Goal: Task Accomplishment & Management: Manage account settings

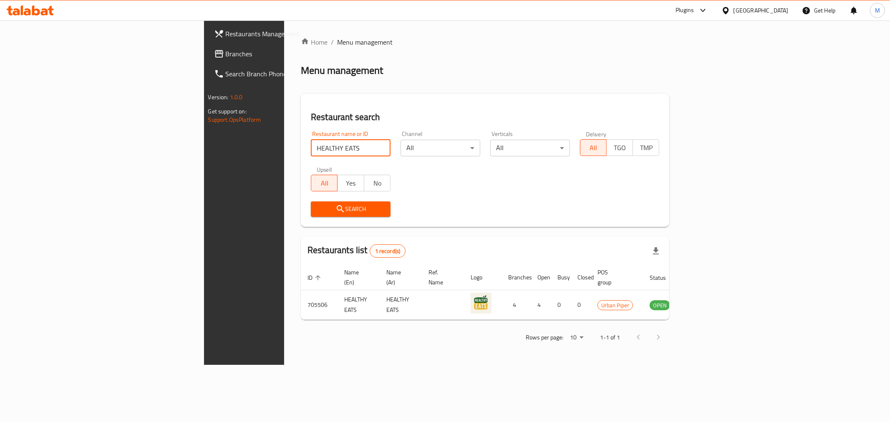
click at [767, 16] on div "Oman" at bounding box center [755, 10] width 81 height 20
click at [774, 13] on div "Oman" at bounding box center [761, 10] width 55 height 9
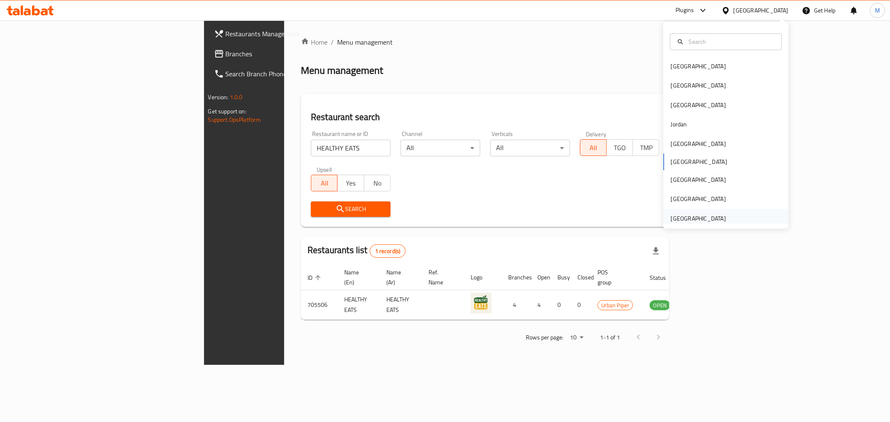
click at [720, 219] on div "[GEOGRAPHIC_DATA]" at bounding box center [698, 218] width 68 height 19
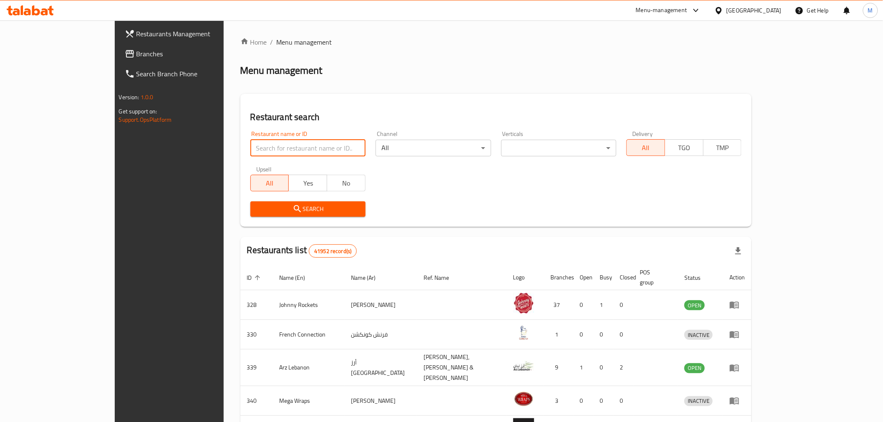
click at [269, 140] on input "search" at bounding box center [307, 148] width 115 height 17
paste input "Limra Hyderabad Restaurant"
click button "Search" at bounding box center [307, 209] width 115 height 15
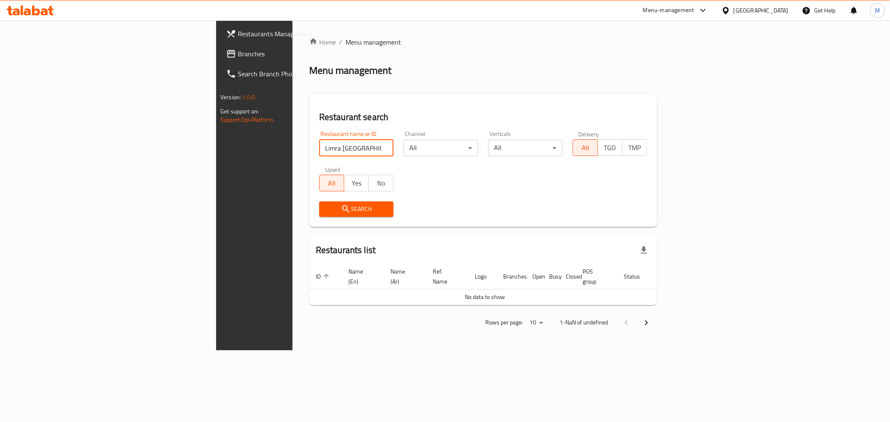
click at [319, 147] on input "Limra Hyderabad Restaurant" at bounding box center [356, 148] width 75 height 17
click at [319, 141] on input "Limra Hyderabad Restaurant" at bounding box center [356, 148] width 75 height 17
type input "Limra Hyderabad"
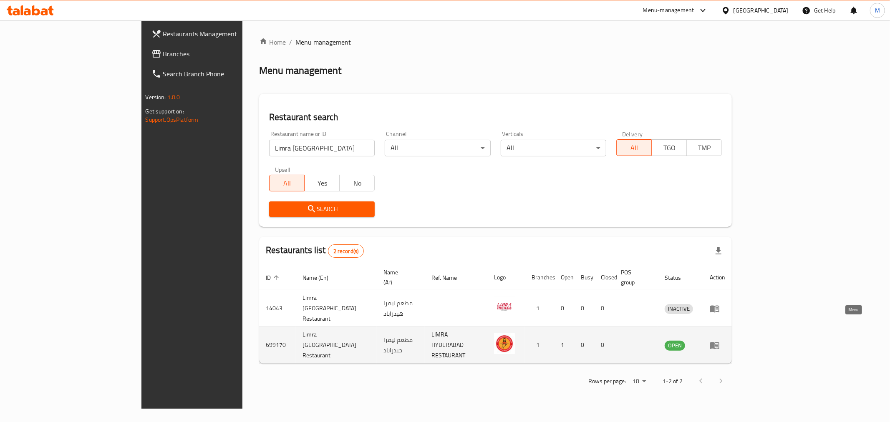
click at [725, 341] on link "enhanced table" at bounding box center [717, 346] width 15 height 10
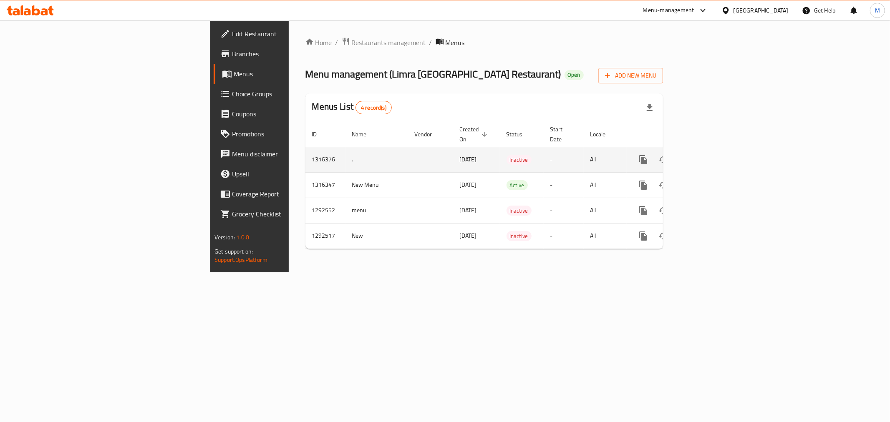
click at [305, 149] on td "1316376" at bounding box center [325, 159] width 40 height 25
copy td "1316376"
click at [709, 155] on icon "enhanced table" at bounding box center [704, 160] width 10 height 10
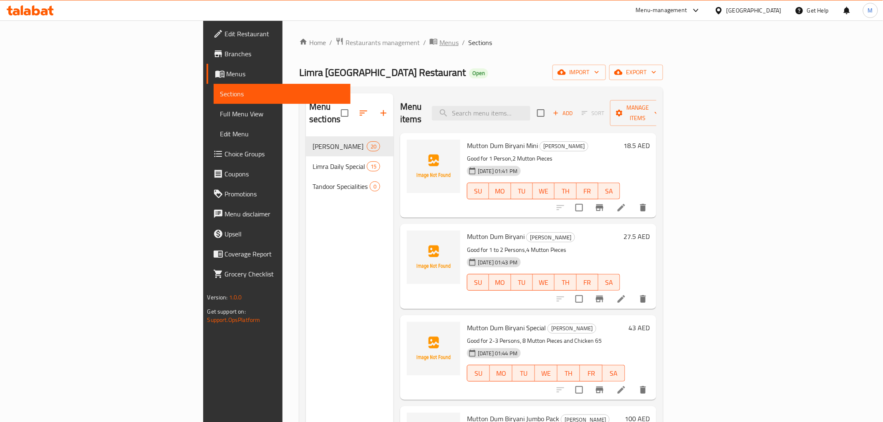
click at [439, 44] on span "Menus" at bounding box center [448, 43] width 19 height 10
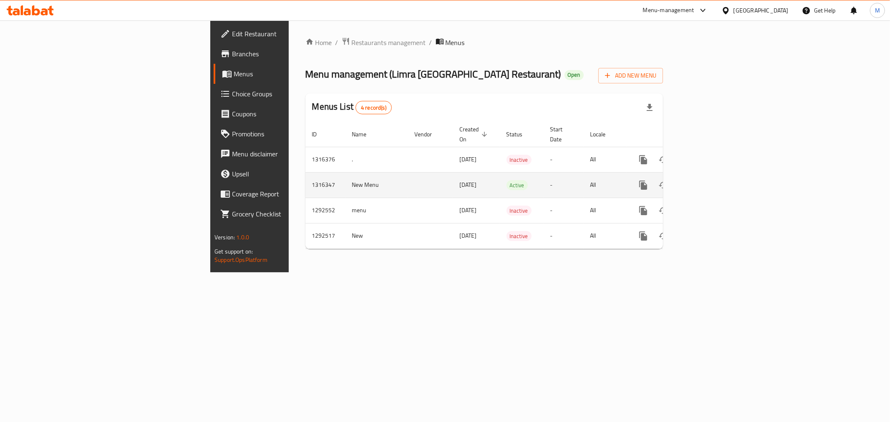
click at [305, 172] on td "1316347" at bounding box center [325, 184] width 40 height 25
click at [707, 182] on icon "enhanced table" at bounding box center [704, 186] width 8 height 8
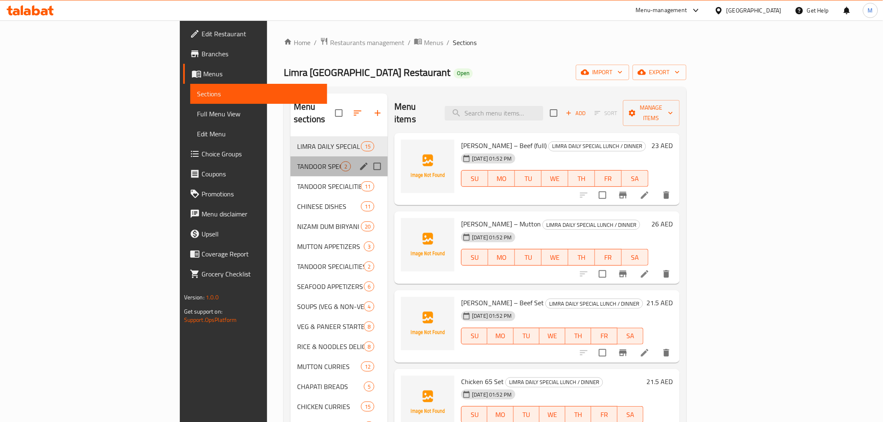
click at [290, 157] on div "TANDOOR SPECIALITIES – VEG 2" at bounding box center [338, 167] width 97 height 20
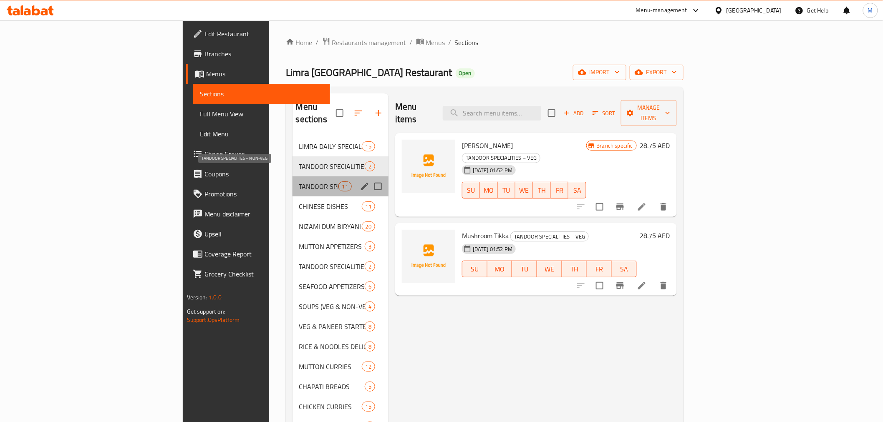
click at [299, 182] on span "TANDOOR SPECIALITIES – NON-VEG" at bounding box center [318, 187] width 39 height 10
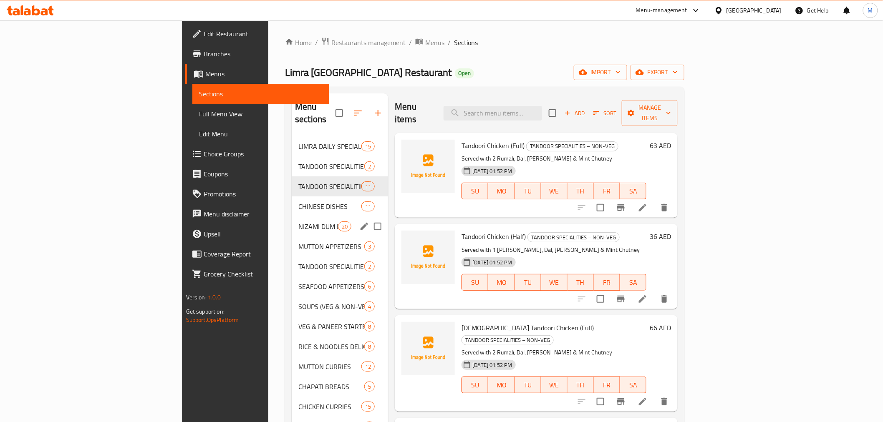
click at [292, 217] on div "NIZAMI DUM BIRYANI 20" at bounding box center [340, 227] width 96 height 20
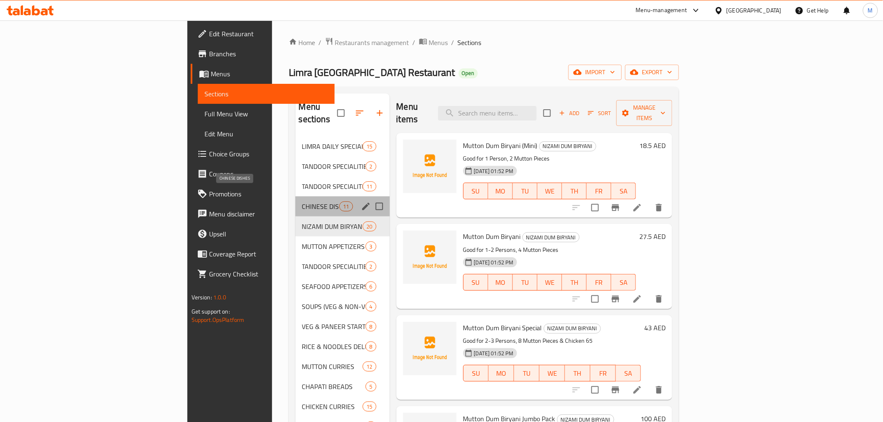
click at [302, 202] on span "CHINESE DISHES" at bounding box center [321, 207] width 38 height 10
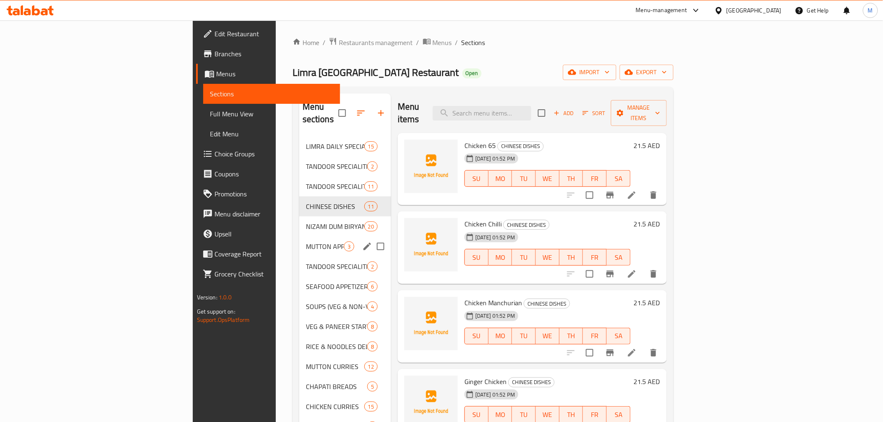
click at [299, 237] on div "MUTTON APPETIZERS 3" at bounding box center [345, 247] width 92 height 20
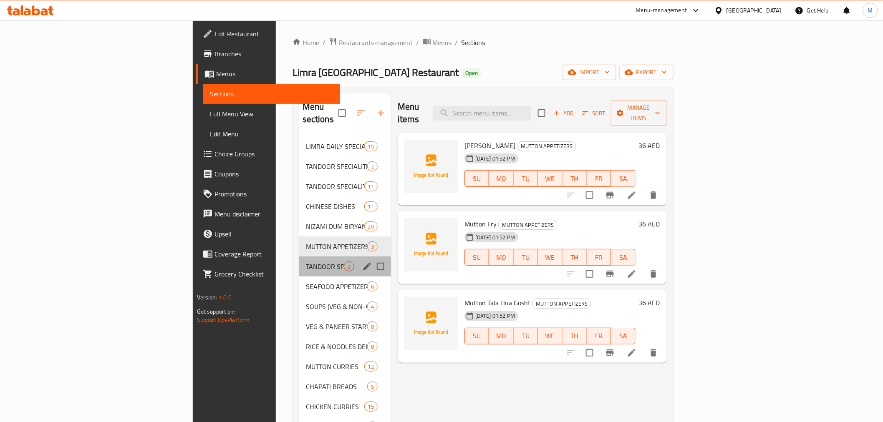
click at [299, 257] on div "TANDOOR SPECIALITIES – SEAFOOD 2" at bounding box center [345, 267] width 92 height 20
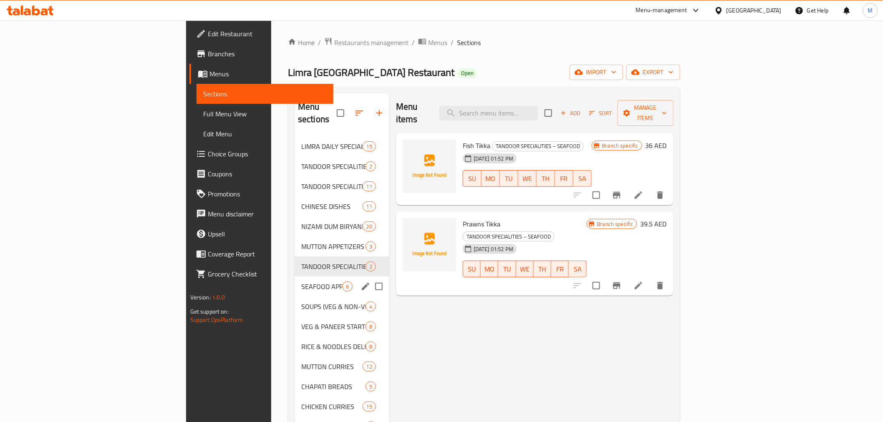
click at [301, 282] on span "SEAFOOD APPETIZERS" at bounding box center [321, 287] width 41 height 10
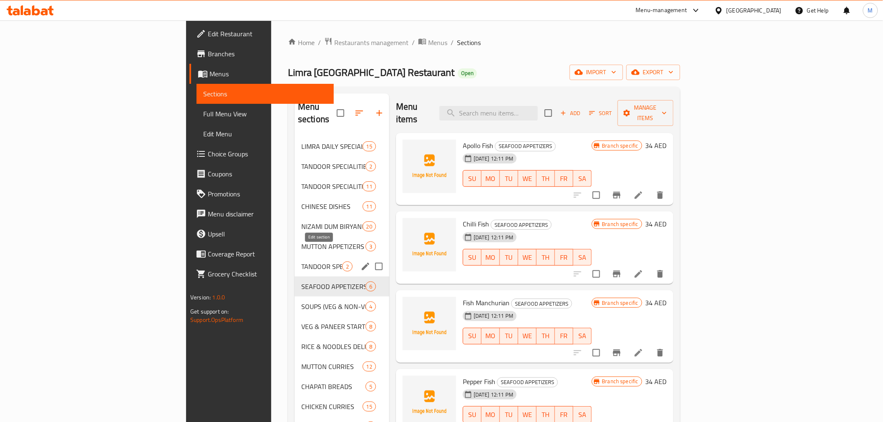
click at [362, 263] on icon "edit" at bounding box center [366, 267] width 8 height 8
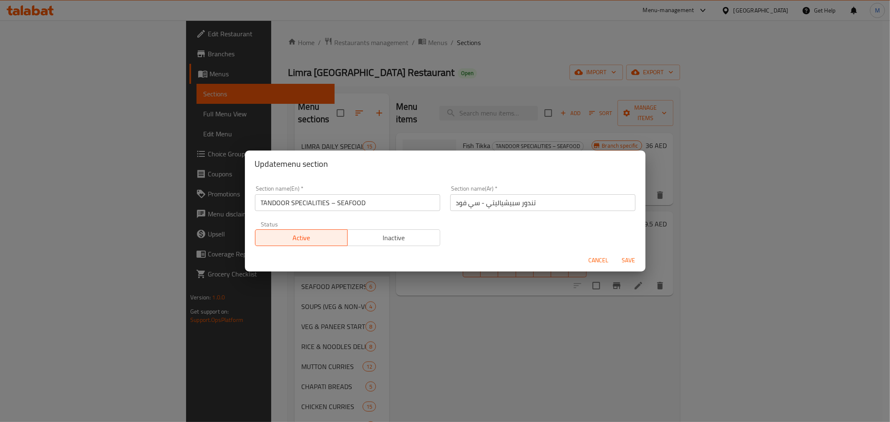
click at [336, 206] on input "TANDOOR SPECIALITIES – SEAFOOD" at bounding box center [347, 202] width 185 height 17
click at [335, 205] on input "TANDOOR SPECIALITIES – SEAFOOD" at bounding box center [347, 202] width 185 height 17
type input "Tandoor Specialities – Seafood"
click at [410, 204] on input "Tandoor Specialities – Seafood" at bounding box center [347, 202] width 185 height 17
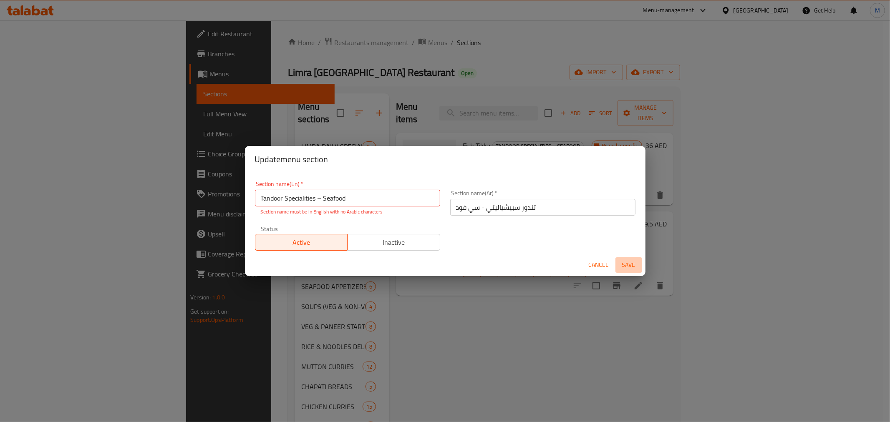
click at [636, 261] on span "Save" at bounding box center [629, 265] width 20 height 10
click at [636, 269] on span "Save" at bounding box center [629, 265] width 20 height 10
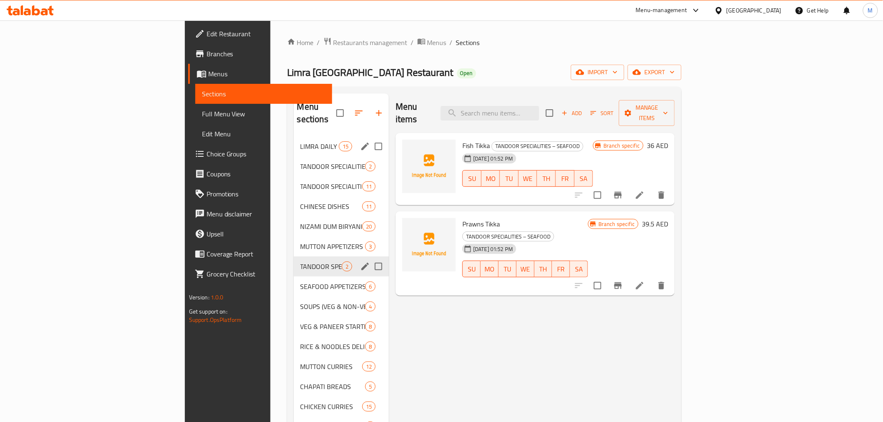
click at [294, 136] on div "LIMRA DAILY SPECIAL LUNCH / DINNER 15" at bounding box center [341, 146] width 95 height 20
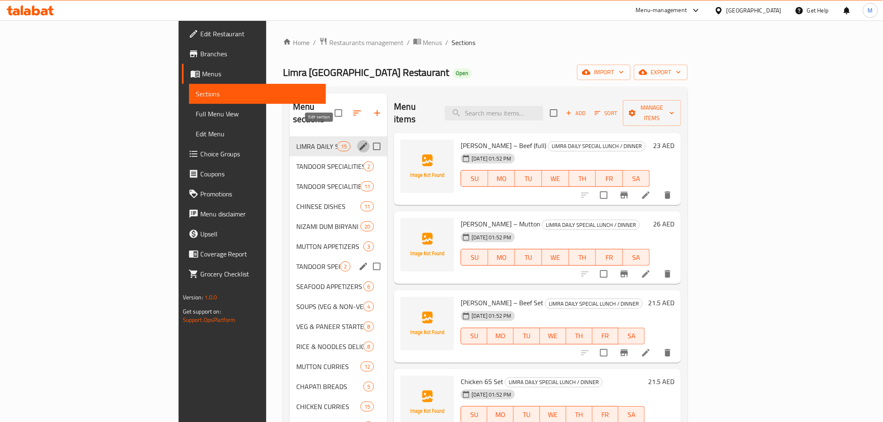
click at [358, 141] on icon "edit" at bounding box center [363, 146] width 10 height 10
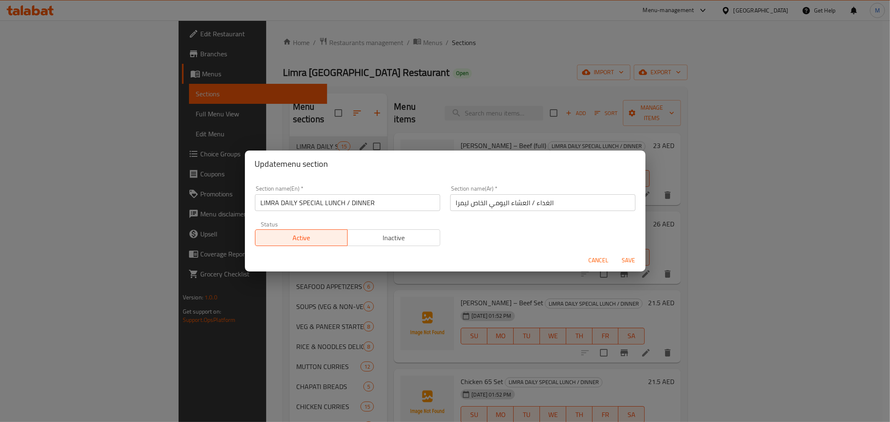
click at [328, 195] on input "LIMRA DAILY SPECIAL LUNCH / DINNER" at bounding box center [347, 202] width 185 height 17
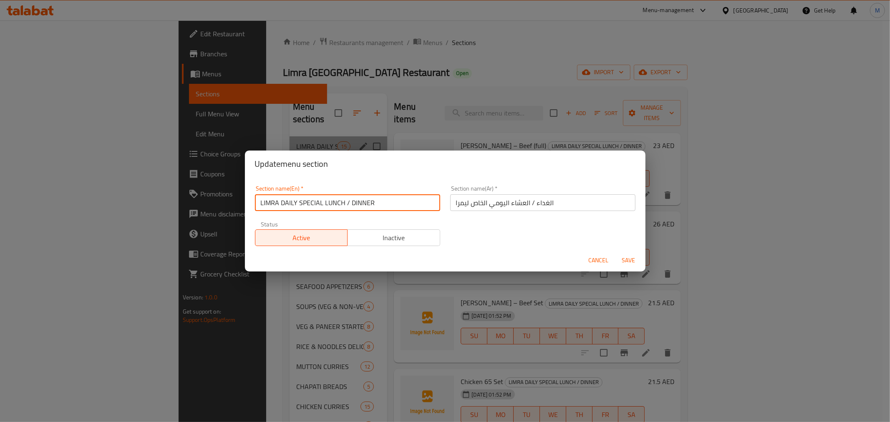
click at [328, 195] on input "LIMRA DAILY SPECIAL LUNCH / DINNER" at bounding box center [347, 202] width 185 height 17
type input "Limra Daily Special Lunch / Dinner"
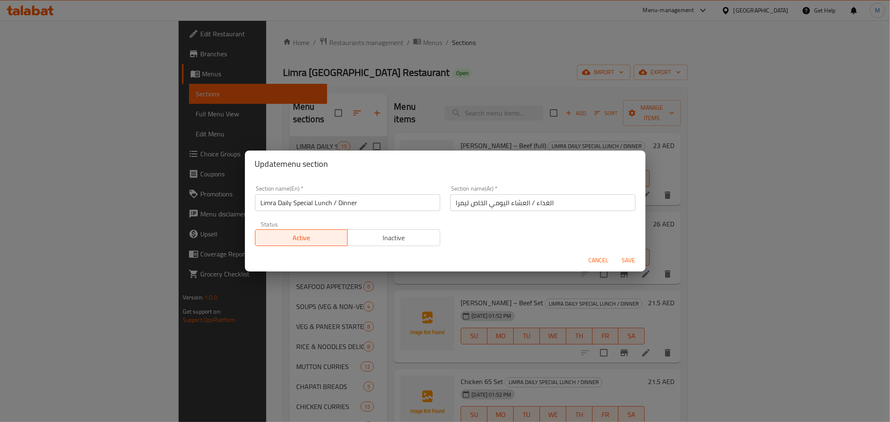
click at [535, 227] on div "Section name(En)   * Limra Daily Special Lunch / Dinner Section name(En) * Sect…" at bounding box center [445, 216] width 391 height 71
click at [629, 257] on span "Save" at bounding box center [629, 260] width 20 height 10
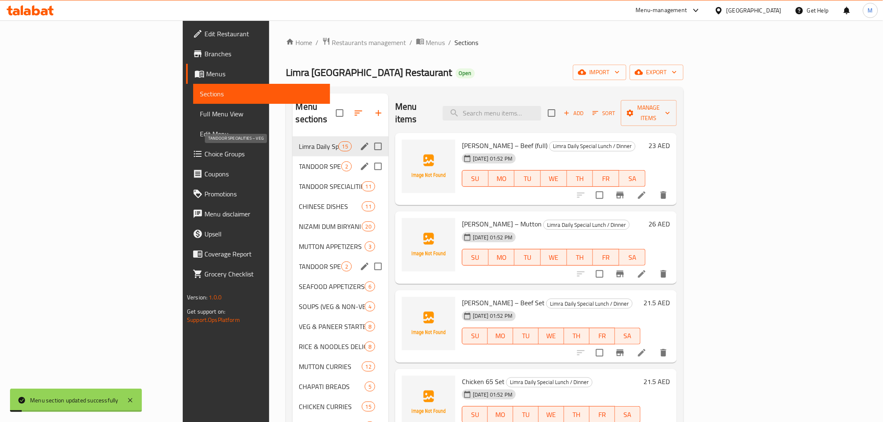
click at [299, 162] on span "TANDOOR SPECIALITIES – VEG" at bounding box center [320, 167] width 42 height 10
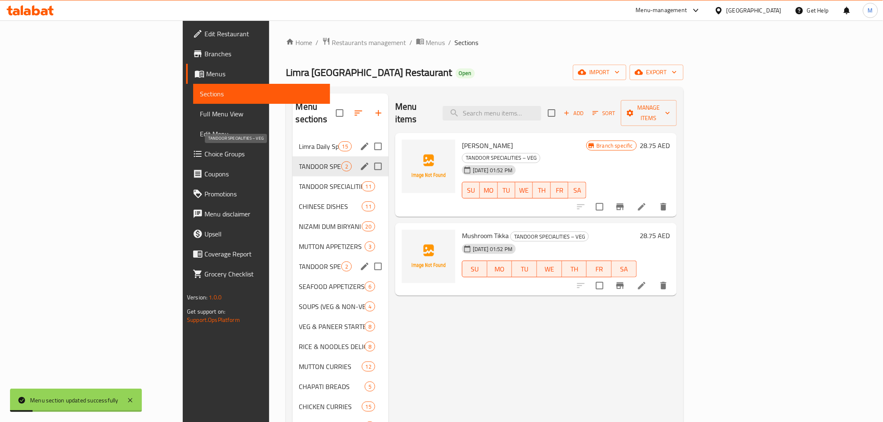
click at [299, 141] on span "Limra Daily Special Lunch / Dinner" at bounding box center [318, 146] width 39 height 10
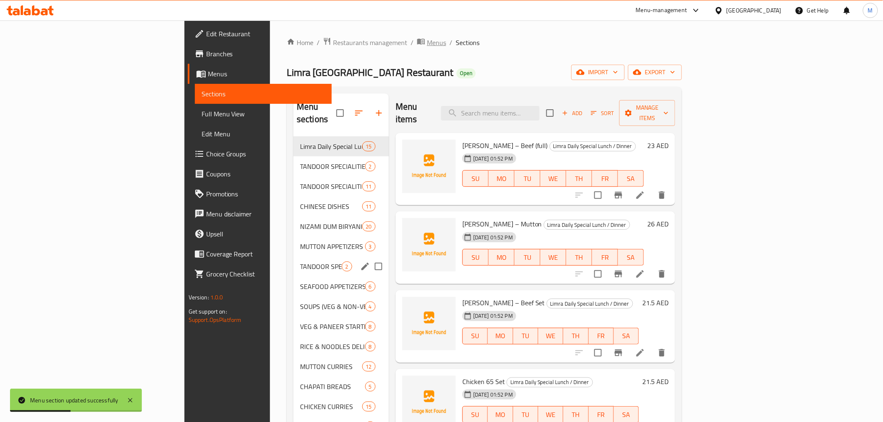
click at [427, 43] on span "Menus" at bounding box center [436, 43] width 19 height 10
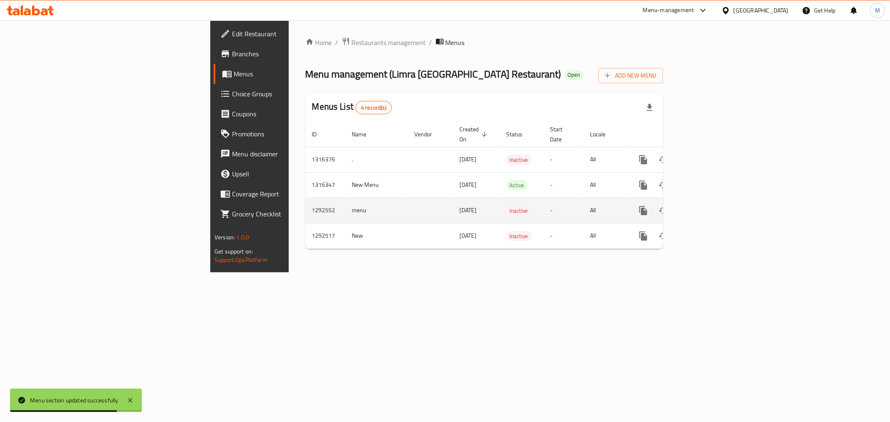
click at [709, 206] on icon "enhanced table" at bounding box center [704, 211] width 10 height 10
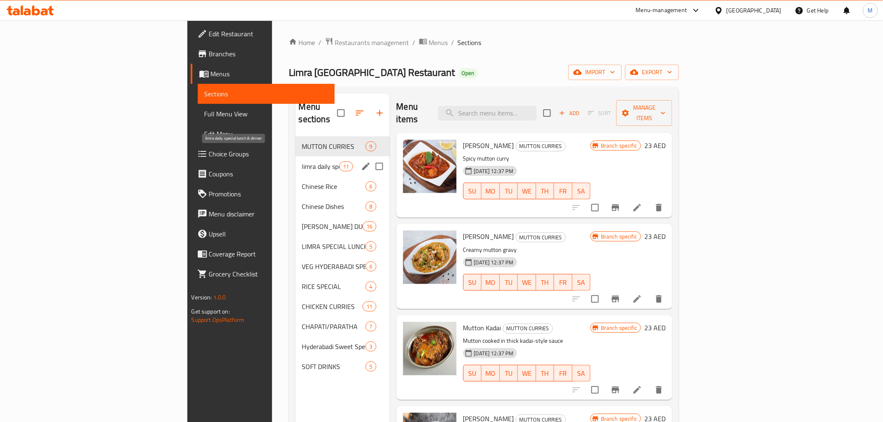
click at [302, 162] on span "limra daily special lunch & dinner" at bounding box center [321, 167] width 38 height 10
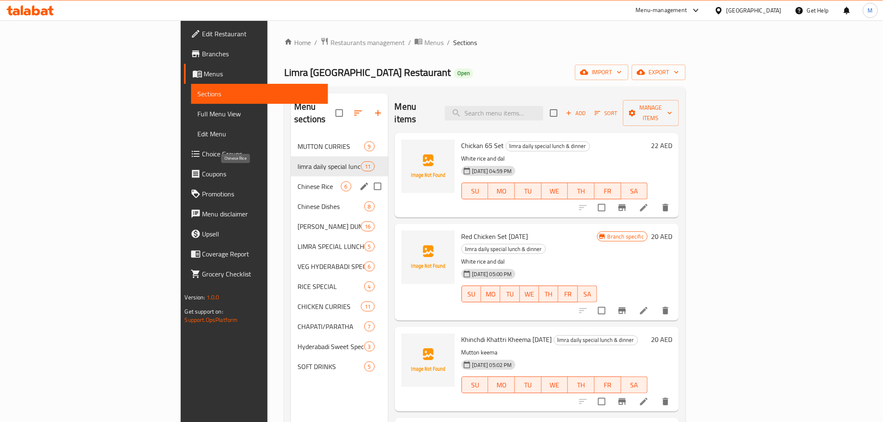
click at [298, 182] on span "Chinese Rice" at bounding box center [319, 187] width 43 height 10
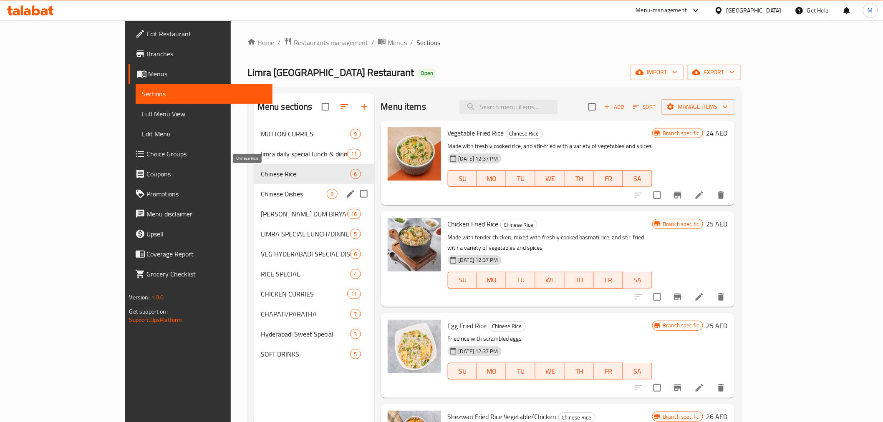
click at [254, 206] on div "NIZAMI DUM BIRYANI LUNCH/DINNER 16" at bounding box center [314, 214] width 120 height 20
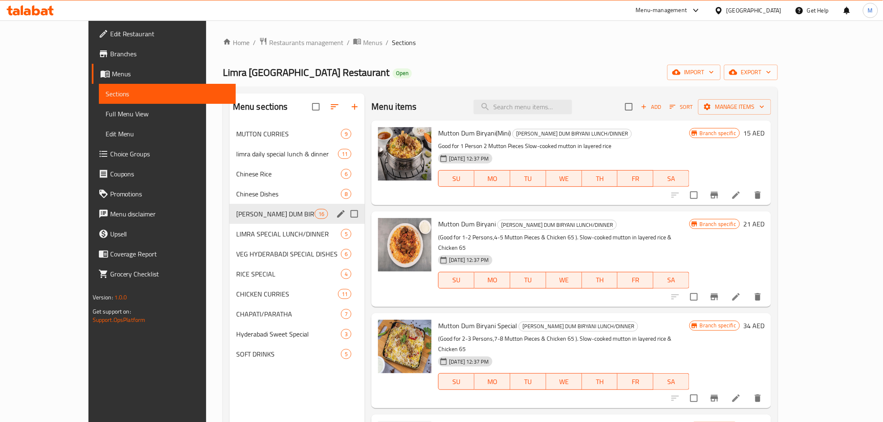
click at [236, 194] on span "Chinese Dishes" at bounding box center [288, 194] width 105 height 10
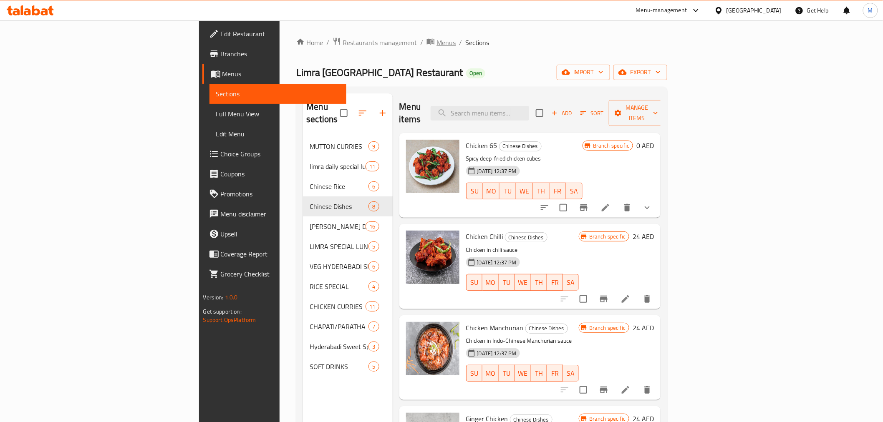
click at [437, 39] on span "Menus" at bounding box center [446, 43] width 19 height 10
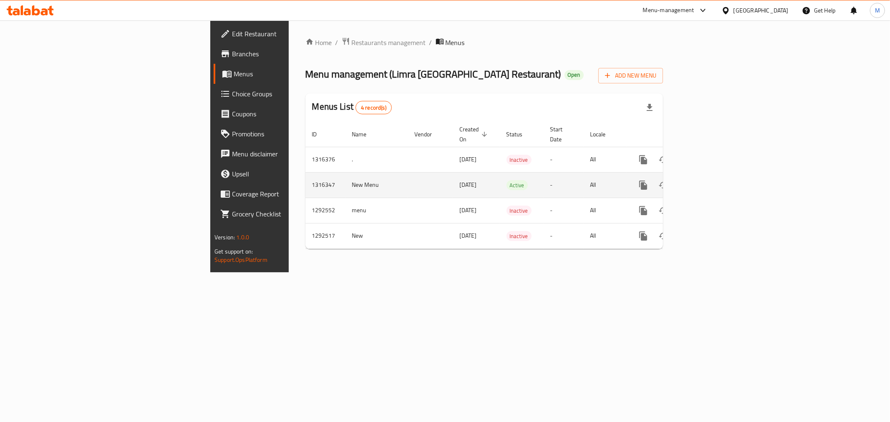
click at [709, 180] on icon "enhanced table" at bounding box center [704, 185] width 10 height 10
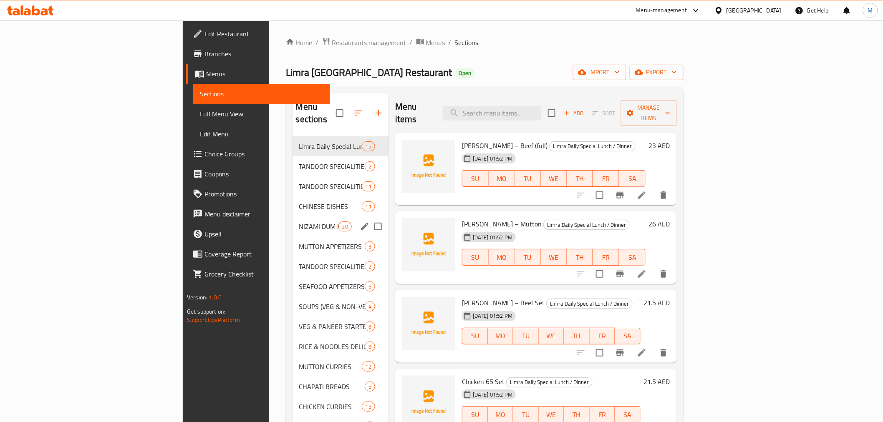
click at [299, 222] on span "NIZAMI DUM BIRYANI" at bounding box center [318, 227] width 39 height 10
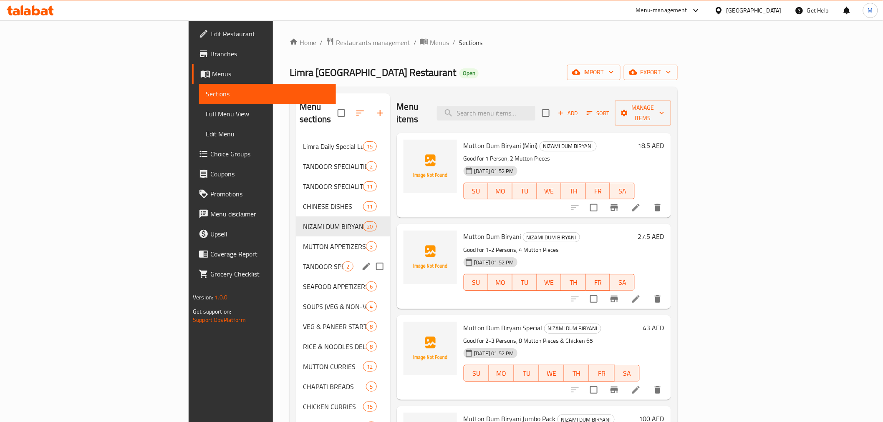
click at [296, 262] on div "TANDOOR SPECIALITIES – SEAFOOD 2" at bounding box center [342, 267] width 93 height 20
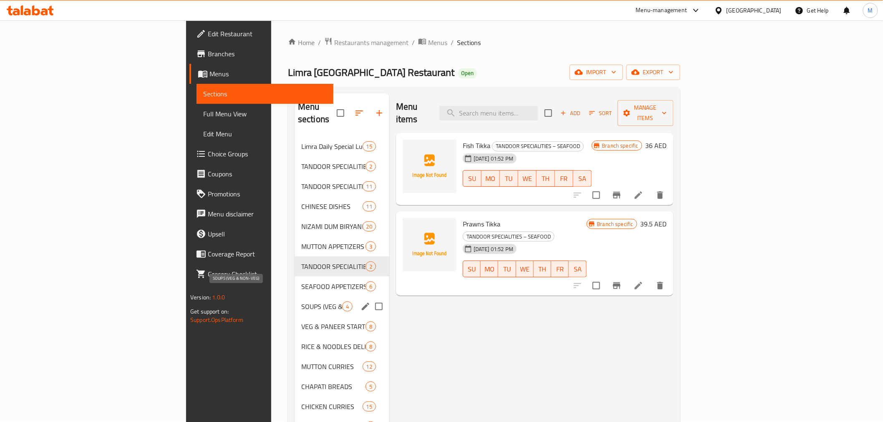
click at [301, 322] on span "VEG & PANEER STARTERS" at bounding box center [333, 327] width 64 height 10
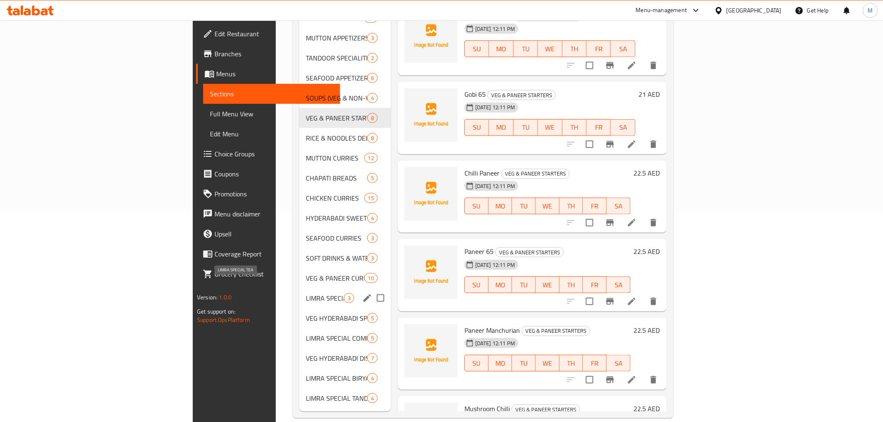
click at [306, 293] on span "LIMRA SPECIAL TEA" at bounding box center [325, 298] width 38 height 10
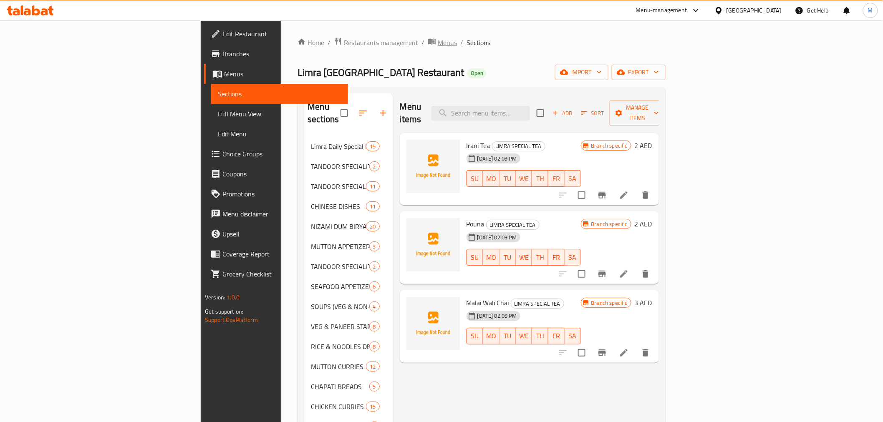
click at [438, 38] on span "Menus" at bounding box center [447, 43] width 19 height 10
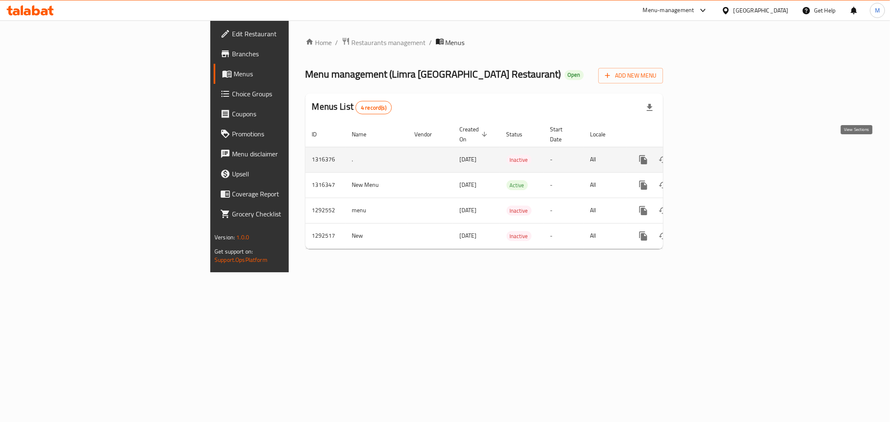
click at [709, 155] on icon "enhanced table" at bounding box center [704, 160] width 10 height 10
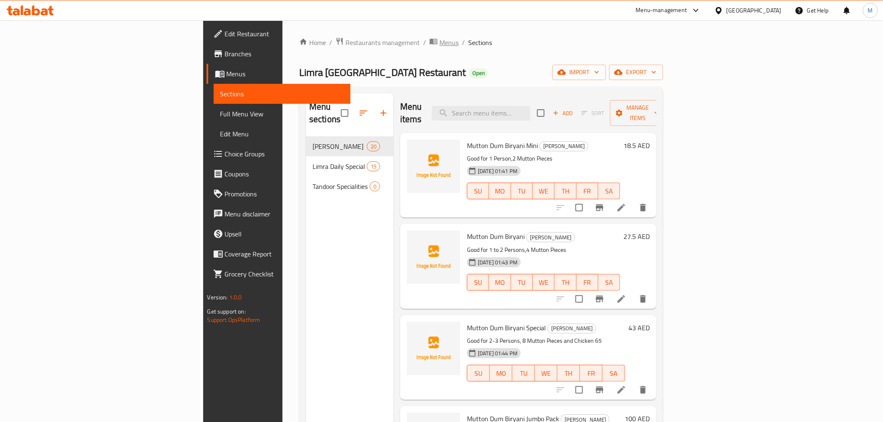
click at [439, 39] on span "Menus" at bounding box center [448, 43] width 19 height 10
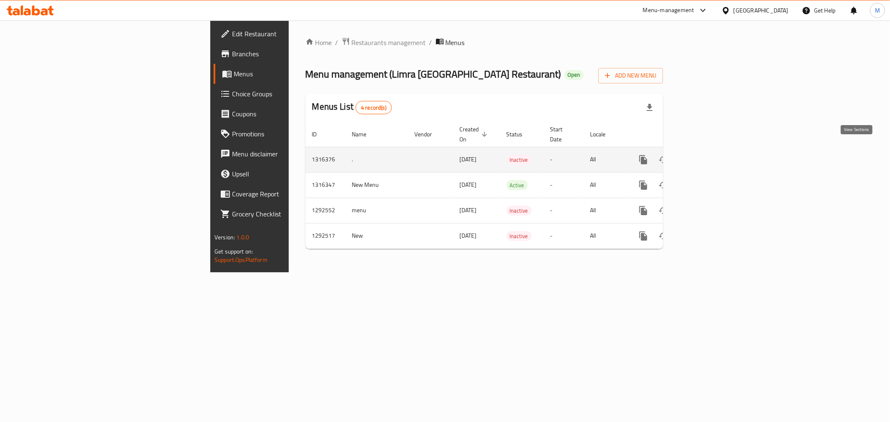
click at [709, 155] on icon "enhanced table" at bounding box center [704, 160] width 10 height 10
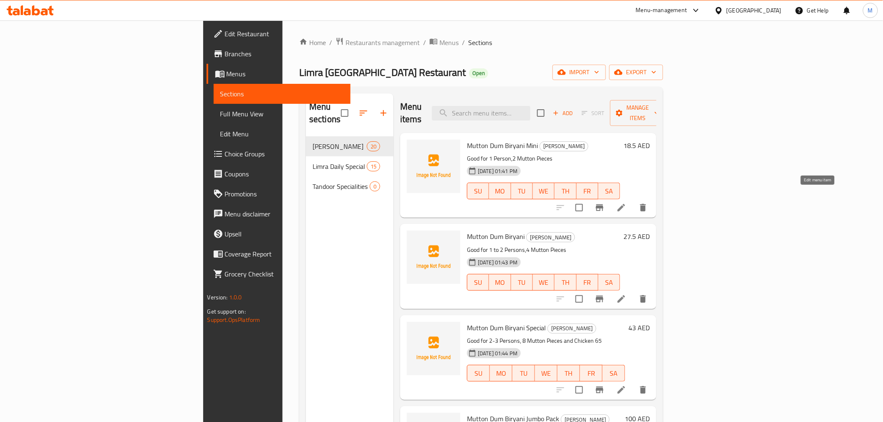
click at [626, 203] on icon at bounding box center [621, 208] width 10 height 10
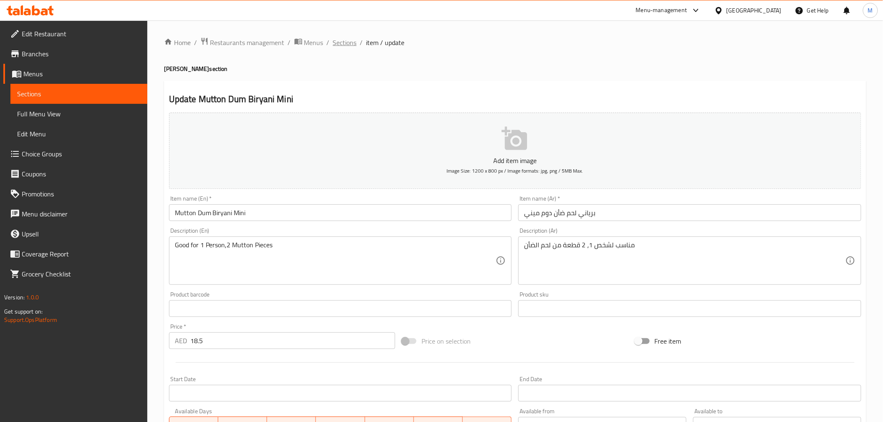
click at [340, 48] on span "Sections" at bounding box center [345, 43] width 24 height 10
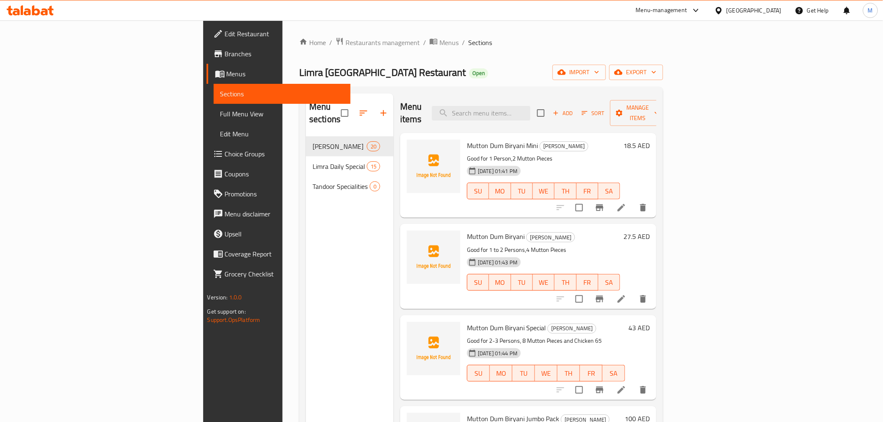
click at [583, 87] on div "Menu sections Nizami Dum Biryani 20 Limra Daily Special Lunch 15 Tandoor Specia…" at bounding box center [481, 305] width 364 height 436
click at [556, 133] on div "Mutton Dum Biryani Mini Nizami Dum Biryani Good for 1 Person,2 Mutton Pieces 08…" at bounding box center [528, 175] width 256 height 85
click at [530, 111] on input "search" at bounding box center [481, 113] width 98 height 15
paste input "Apollo Fish"
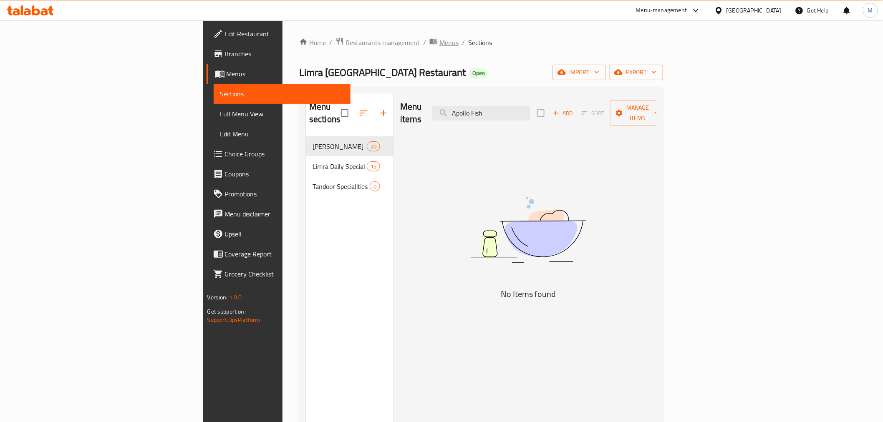
type input "Apollo Fish"
click at [439, 38] on span "Menus" at bounding box center [448, 43] width 19 height 10
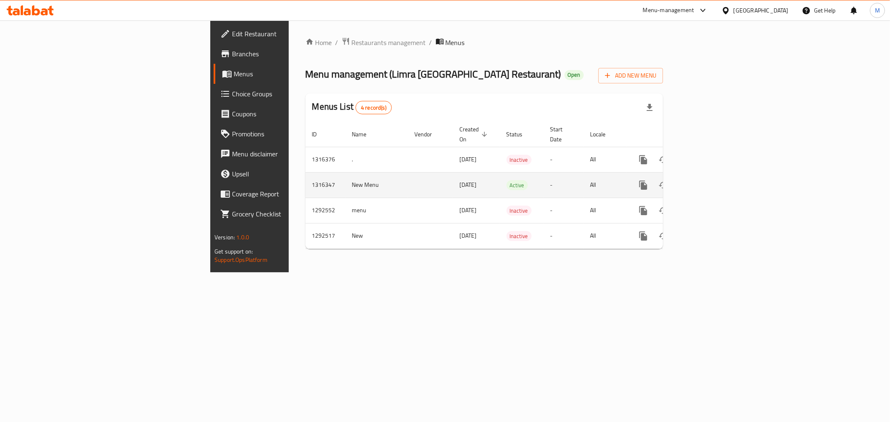
click at [707, 182] on icon "enhanced table" at bounding box center [704, 186] width 8 height 8
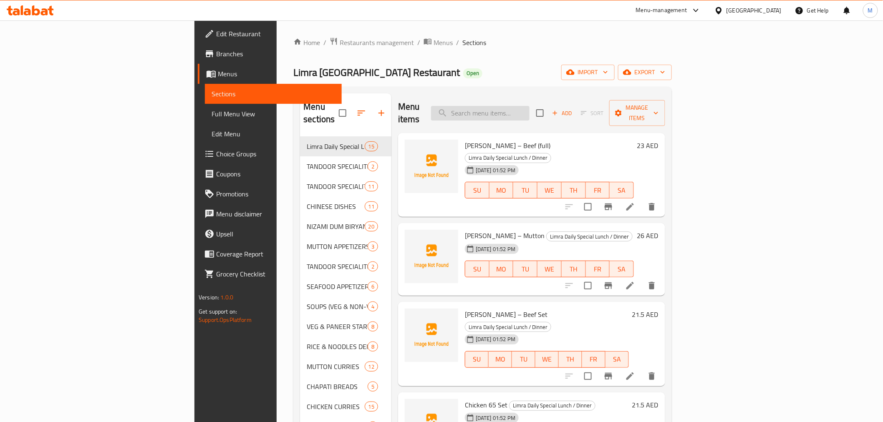
click at [530, 106] on input "search" at bounding box center [480, 113] width 98 height 15
paste input "Apollo Fish"
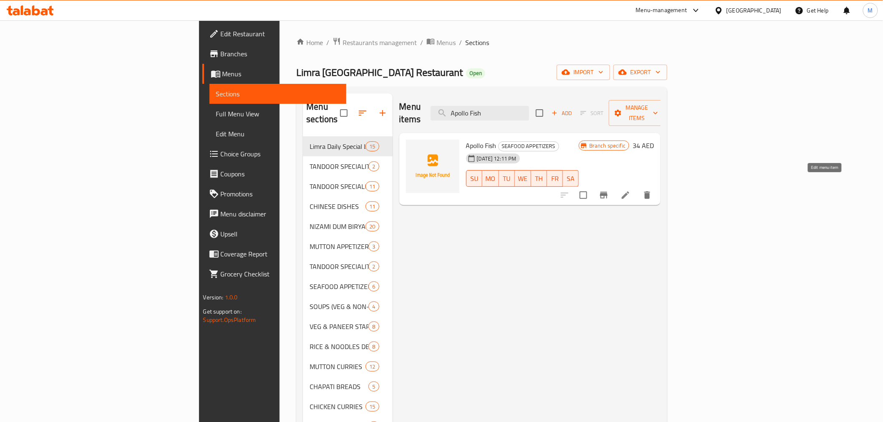
type input "Apollo Fish"
click at [631, 190] on icon at bounding box center [626, 195] width 10 height 10
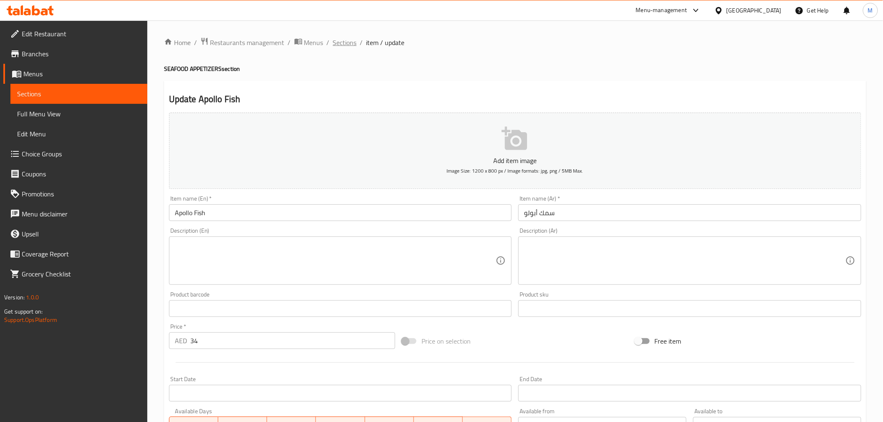
click at [346, 40] on span "Sections" at bounding box center [345, 43] width 24 height 10
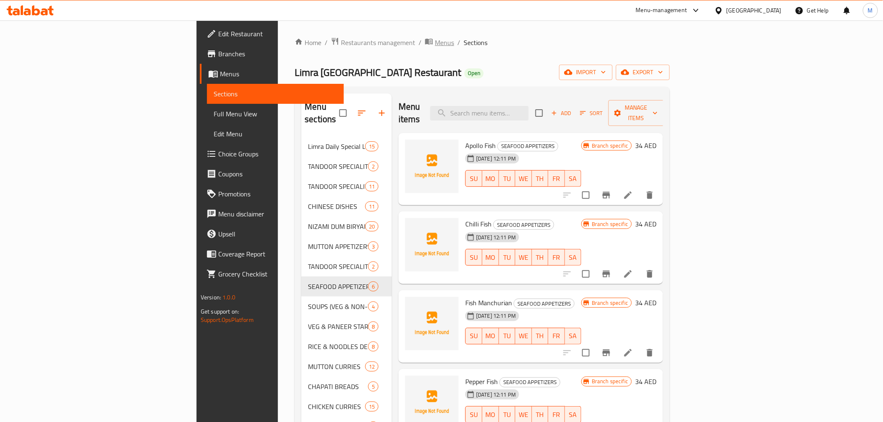
click at [435, 40] on span "Menus" at bounding box center [444, 43] width 19 height 10
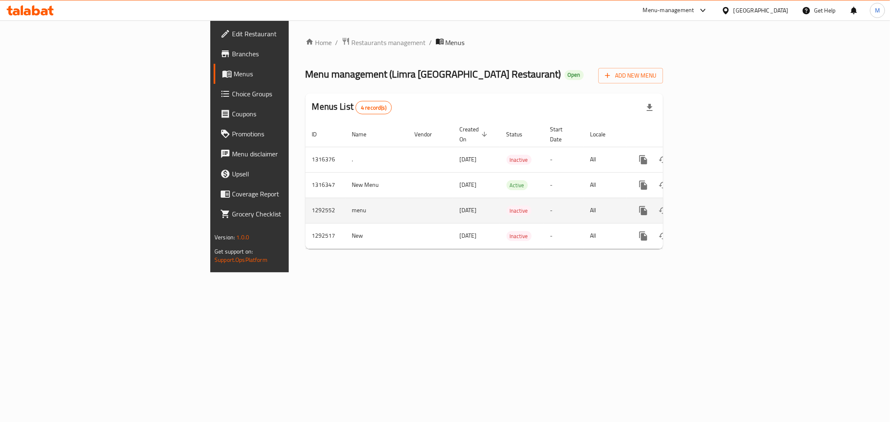
click at [305, 206] on td "1292552" at bounding box center [325, 210] width 40 height 25
copy td "1292552"
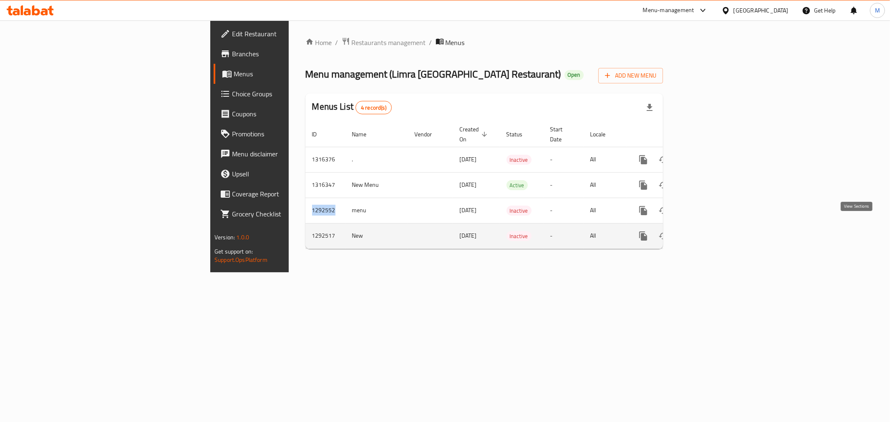
click at [709, 231] on icon "enhanced table" at bounding box center [704, 236] width 10 height 10
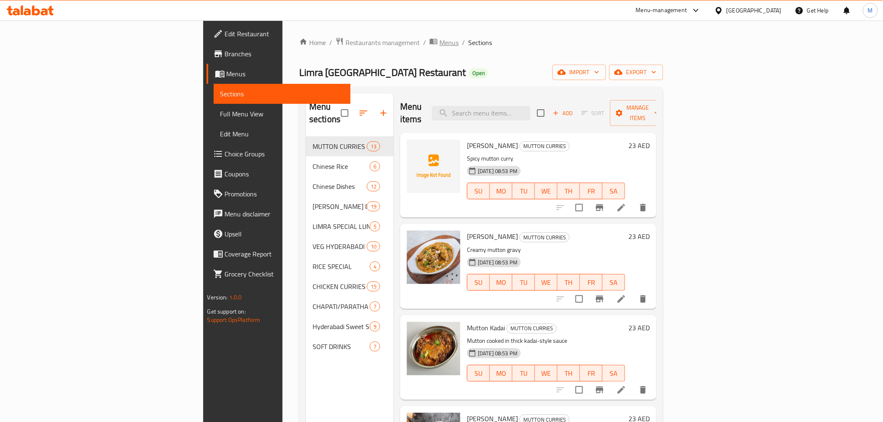
click at [439, 45] on span "Menus" at bounding box center [448, 43] width 19 height 10
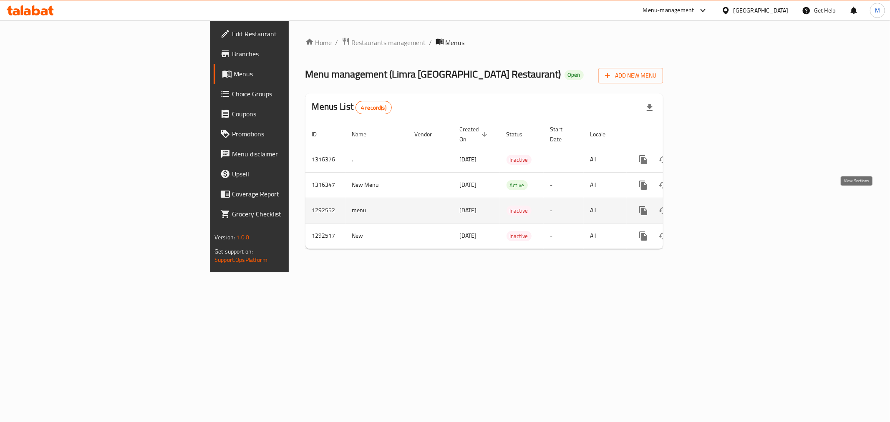
click at [709, 206] on icon "enhanced table" at bounding box center [704, 211] width 10 height 10
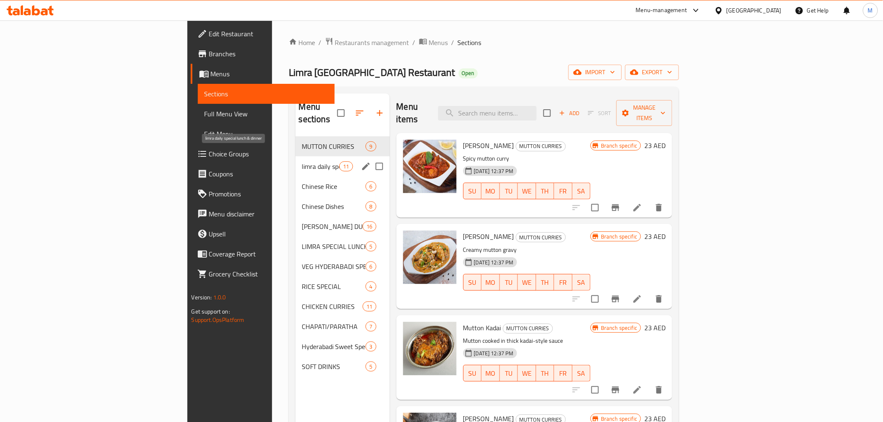
click at [302, 162] on span "limra daily special lunch & dinner" at bounding box center [321, 167] width 38 height 10
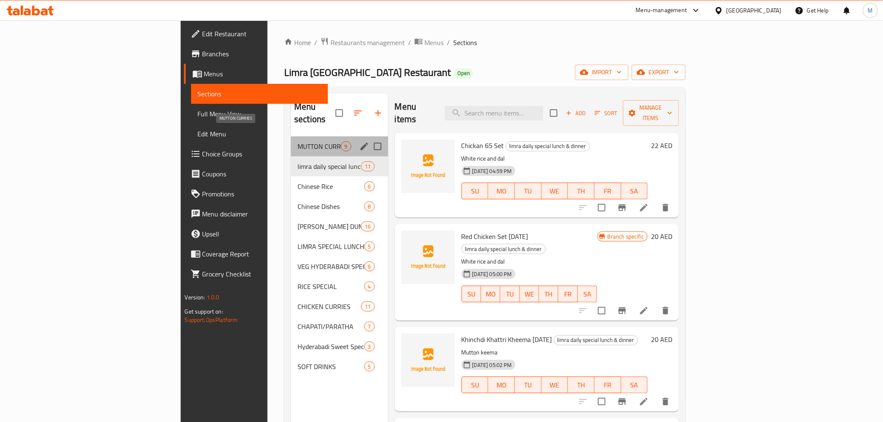
click at [298, 141] on span "MUTTON CURRIES" at bounding box center [319, 146] width 43 height 10
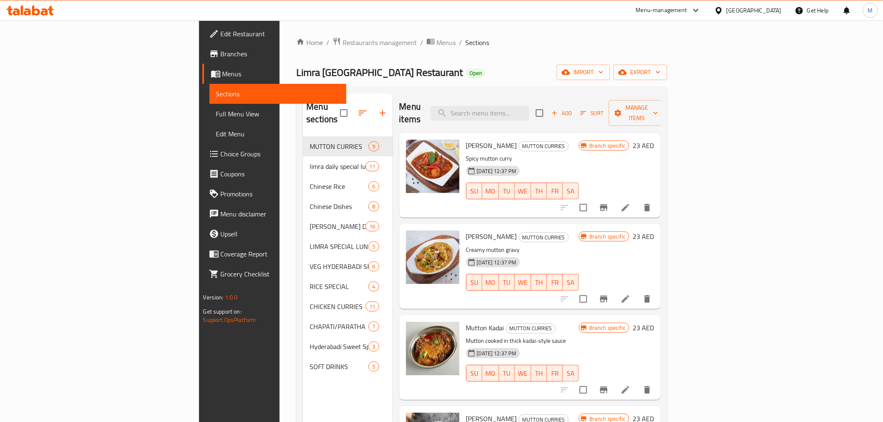
click at [306, 50] on div "Home / Restaurants management / Menus / Sections Limra Hyderabad Restaurant Ope…" at bounding box center [481, 279] width 371 height 485
click at [437, 46] on span "Menus" at bounding box center [446, 43] width 19 height 10
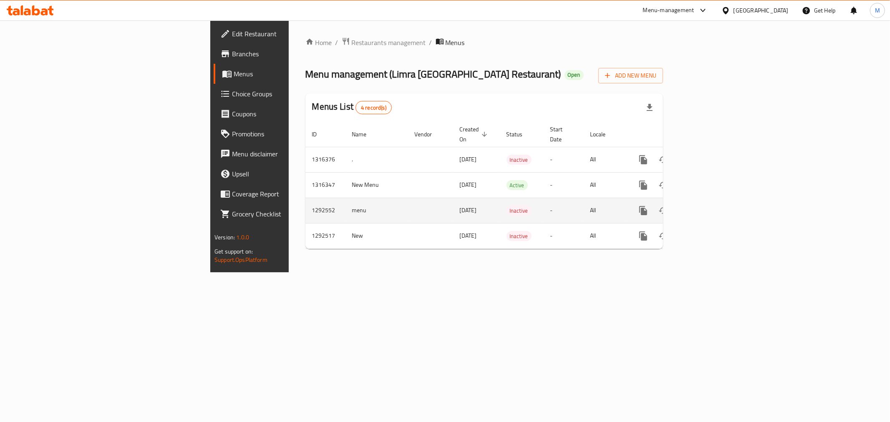
click at [714, 203] on link "enhanced table" at bounding box center [704, 211] width 20 height 20
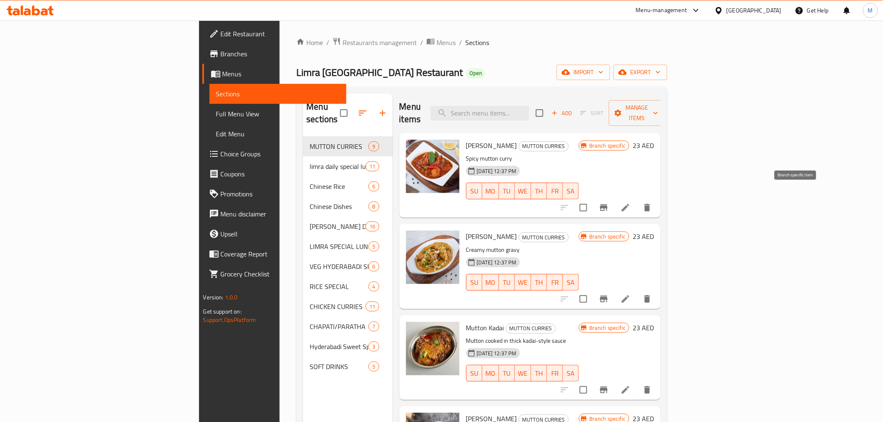
click at [614, 198] on button "Branch-specific-item" at bounding box center [604, 208] width 20 height 20
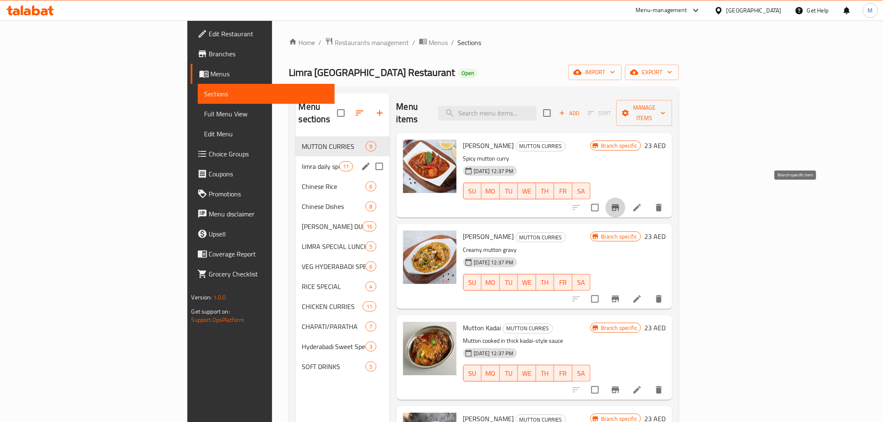
click at [295, 157] on div "limra daily special lunch & dinner 11" at bounding box center [342, 167] width 94 height 20
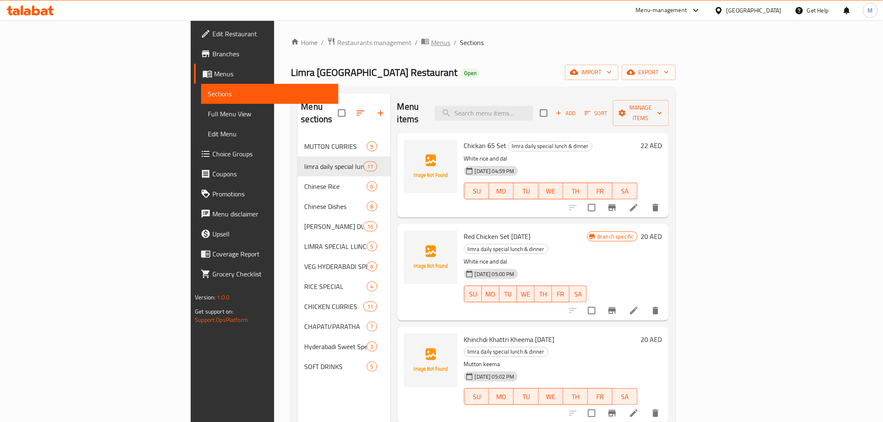
click at [431, 42] on span "Menus" at bounding box center [440, 43] width 19 height 10
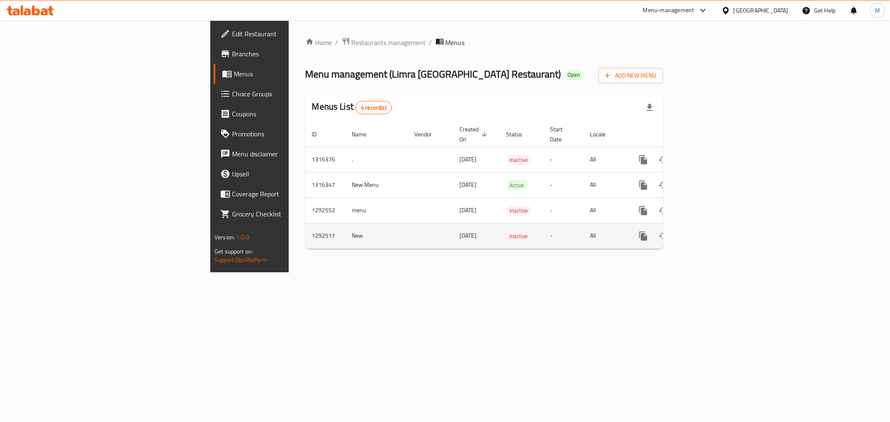
click at [709, 231] on icon "enhanced table" at bounding box center [704, 236] width 10 height 10
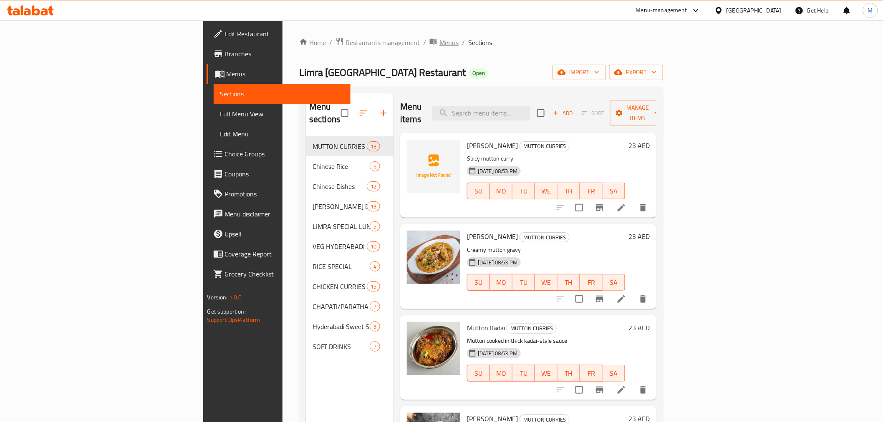
click at [439, 40] on span "Menus" at bounding box center [448, 43] width 19 height 10
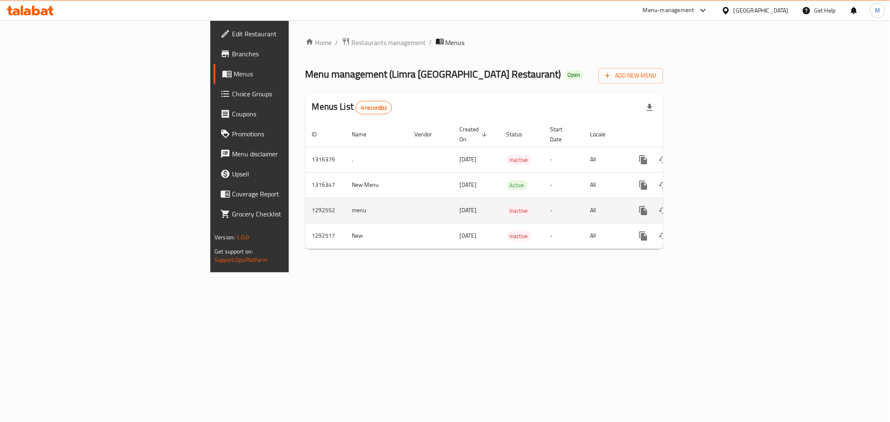
click at [709, 206] on icon "enhanced table" at bounding box center [704, 211] width 10 height 10
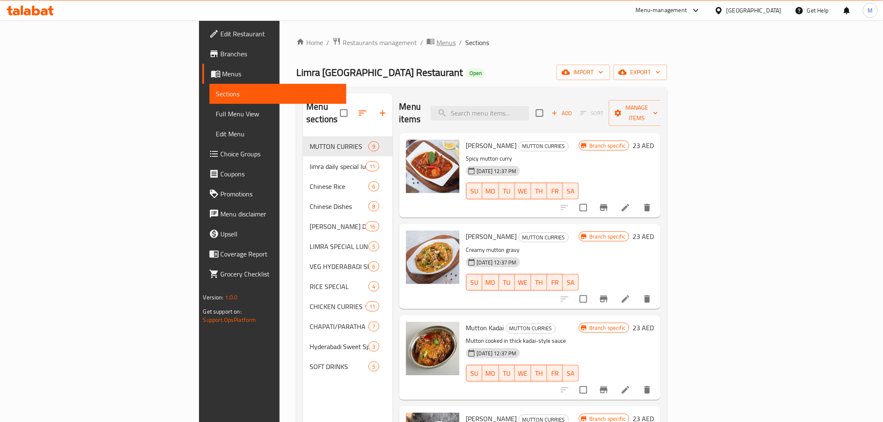
click at [437, 45] on span "Menus" at bounding box center [446, 43] width 19 height 10
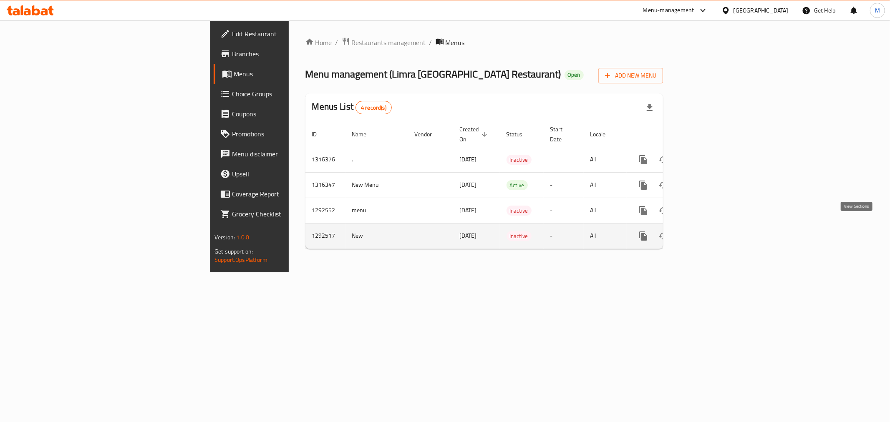
click at [707, 232] on icon "enhanced table" at bounding box center [704, 236] width 8 height 8
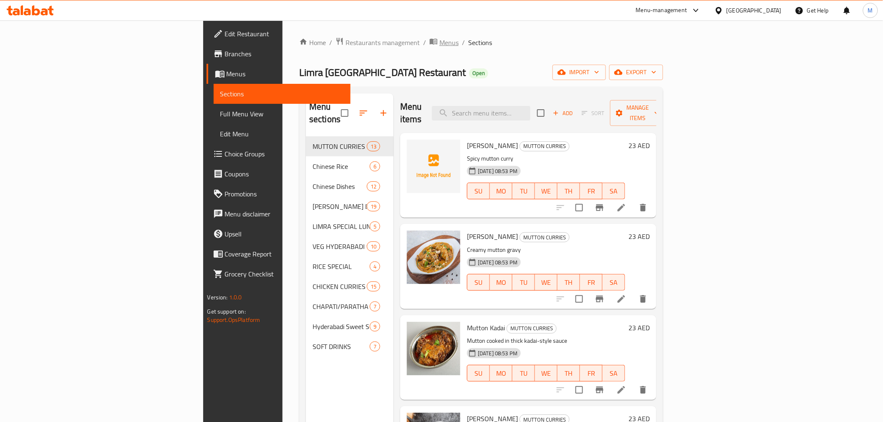
click at [439, 48] on span "Menus" at bounding box center [448, 43] width 19 height 10
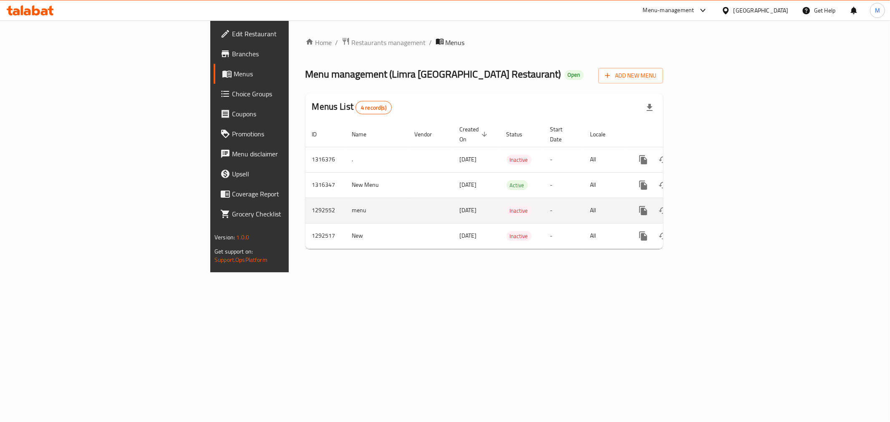
click at [305, 199] on td "1292552" at bounding box center [325, 210] width 40 height 25
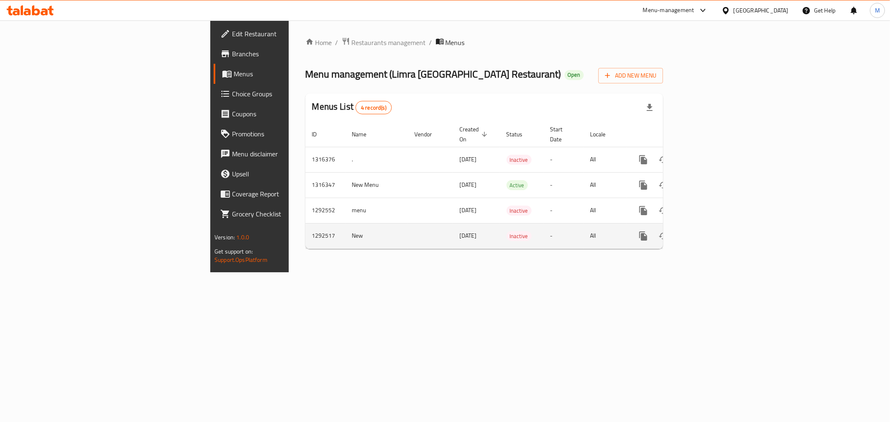
click at [305, 234] on td "1292517" at bounding box center [325, 235] width 40 height 25
click at [305, 230] on td "1292517" at bounding box center [325, 235] width 40 height 25
copy td "1292517"
drag, startPoint x: 166, startPoint y: 230, endPoint x: 174, endPoint y: 230, distance: 8.4
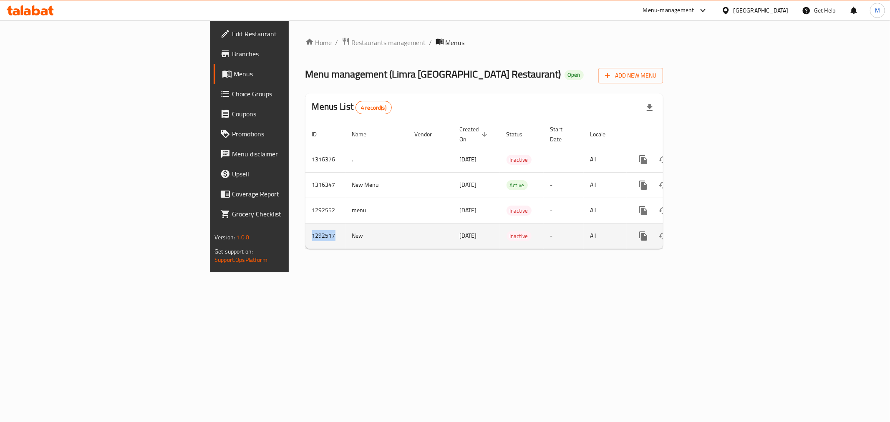
click at [305, 230] on td "1292517" at bounding box center [325, 235] width 40 height 25
copy td "1292517"
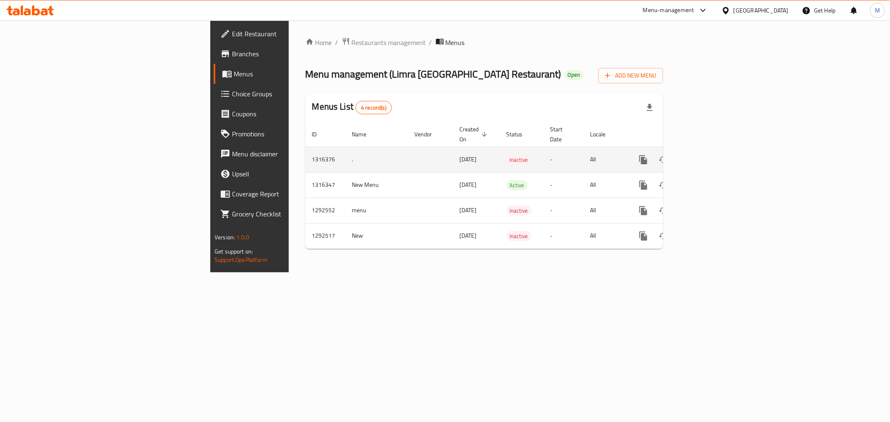
click at [305, 150] on td "1316376" at bounding box center [325, 159] width 40 height 25
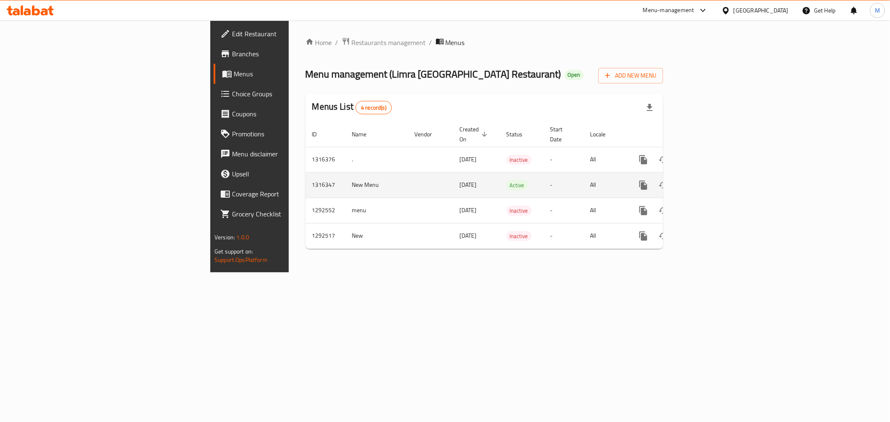
click at [305, 174] on td "1316347" at bounding box center [325, 184] width 40 height 25
copy td "1316347"
click at [529, 273] on div "Home / Restaurants management / Menus Menu management ( Limra Hyderabad Restaur…" at bounding box center [484, 146] width 391 height 252
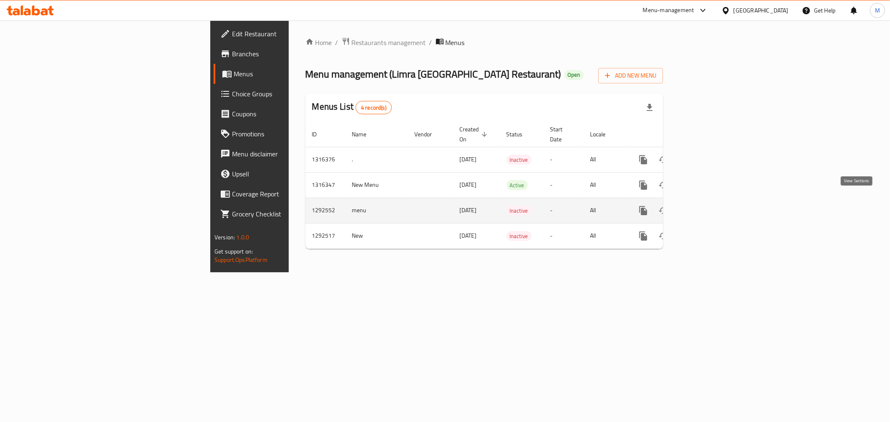
click at [709, 206] on icon "enhanced table" at bounding box center [704, 211] width 10 height 10
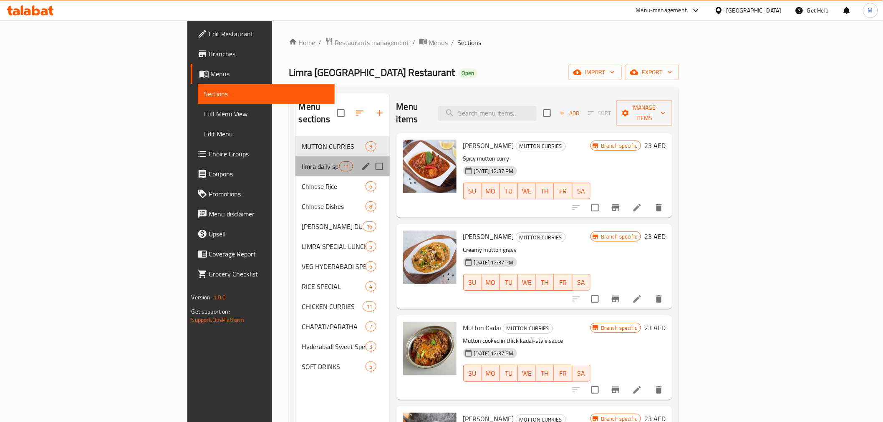
click at [295, 160] on div "limra daily special lunch & dinner 11" at bounding box center [342, 167] width 94 height 20
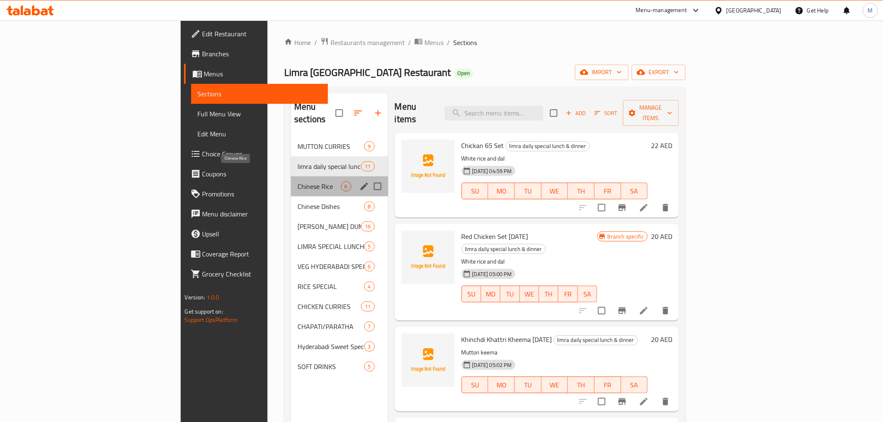
click at [298, 182] on span "Chinese Rice" at bounding box center [319, 187] width 43 height 10
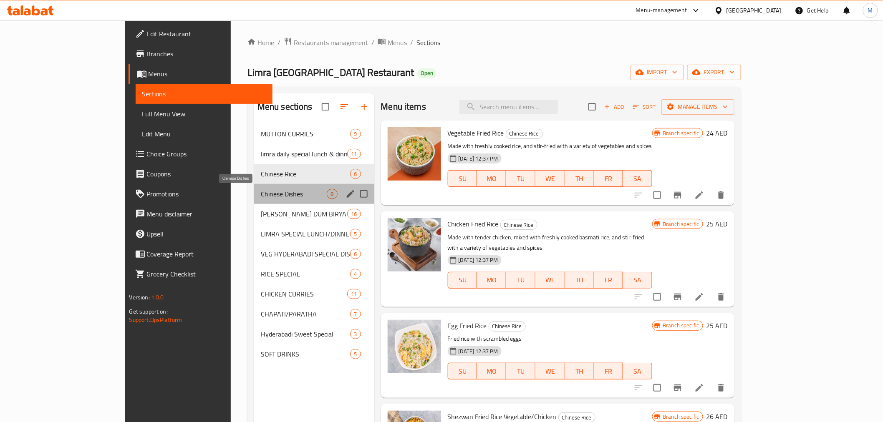
click at [261, 191] on span "Chinese Dishes" at bounding box center [294, 194] width 66 height 10
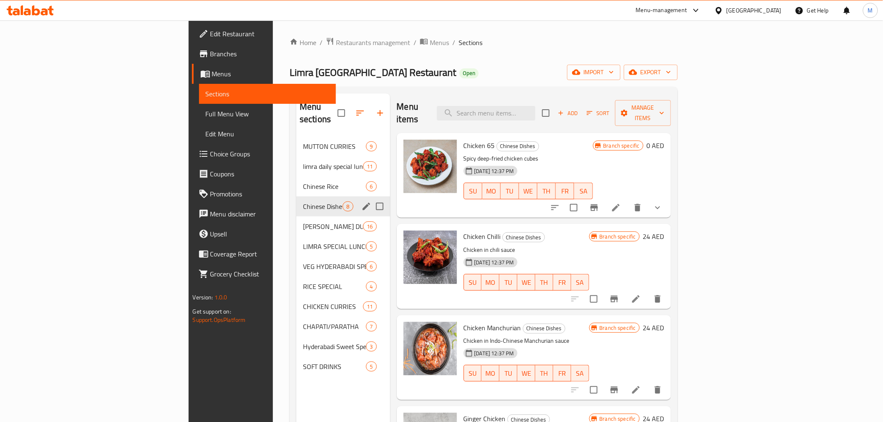
click at [296, 203] on div "Chinese Dishes 8" at bounding box center [342, 207] width 93 height 20
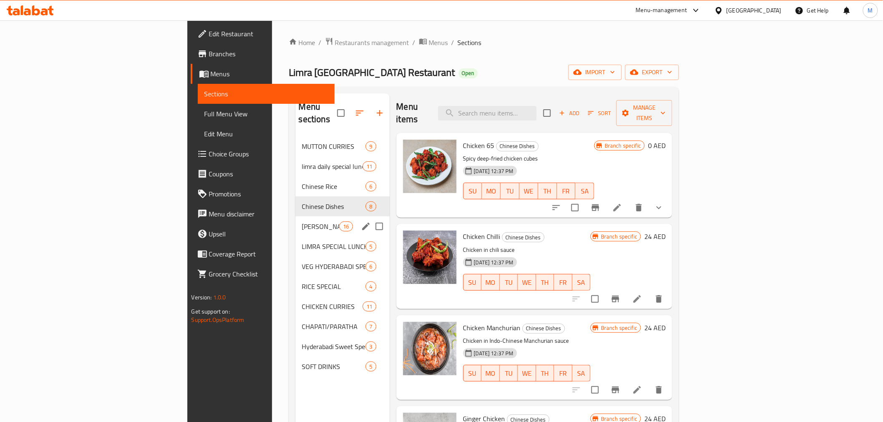
click at [295, 219] on div "NIZAMI DUM BIRYANI LUNCH/DINNER 16" at bounding box center [342, 227] width 94 height 20
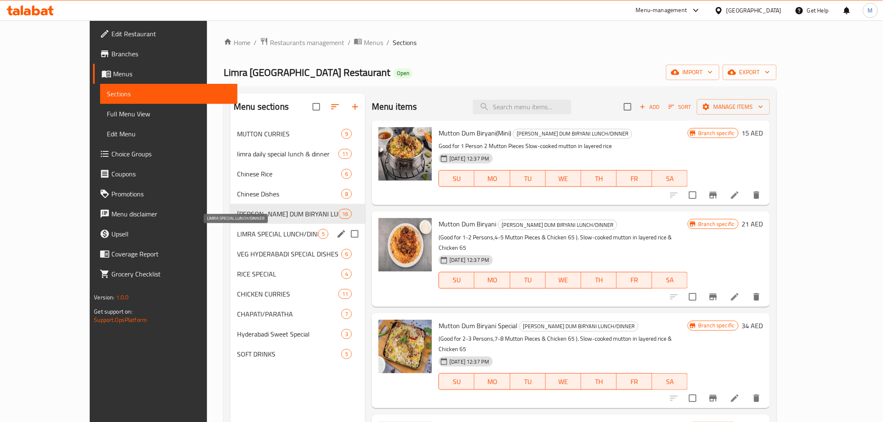
click at [257, 232] on span "LIMRA SPECIAL LUNCH/DINNER" at bounding box center [277, 234] width 81 height 10
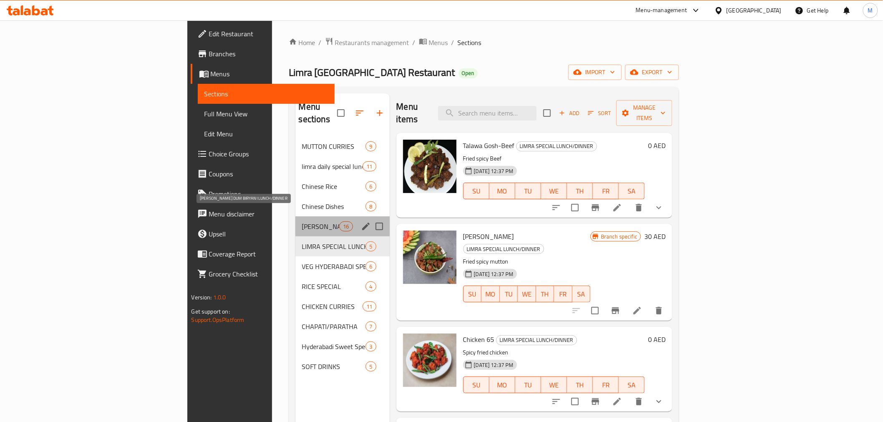
click at [302, 222] on span "NIZAMI DUM BIRYANI LUNCH/DINNER" at bounding box center [321, 227] width 38 height 10
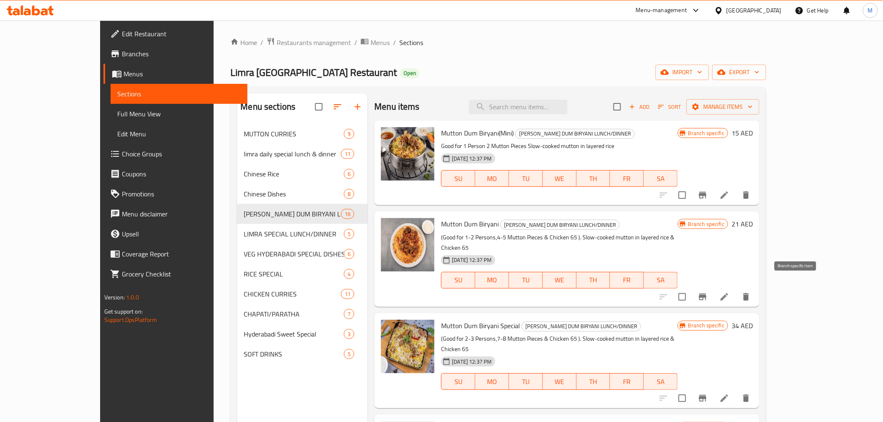
click at [707, 294] on icon "Branch-specific-item" at bounding box center [703, 297] width 8 height 7
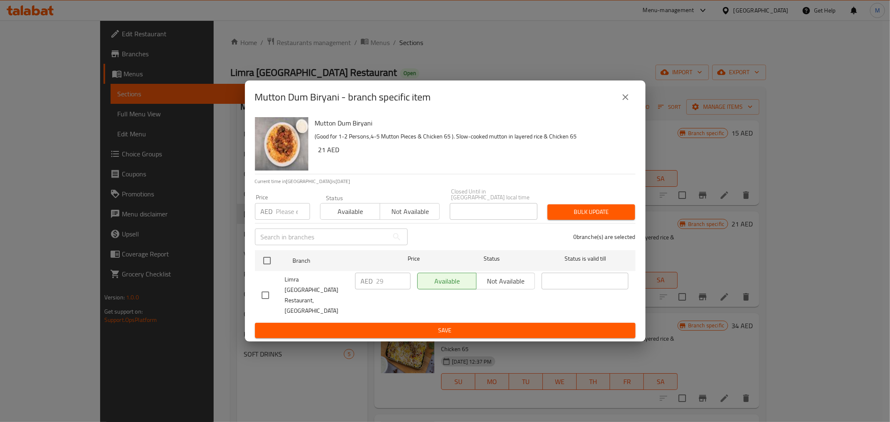
click at [624, 100] on icon "close" at bounding box center [626, 97] width 6 height 6
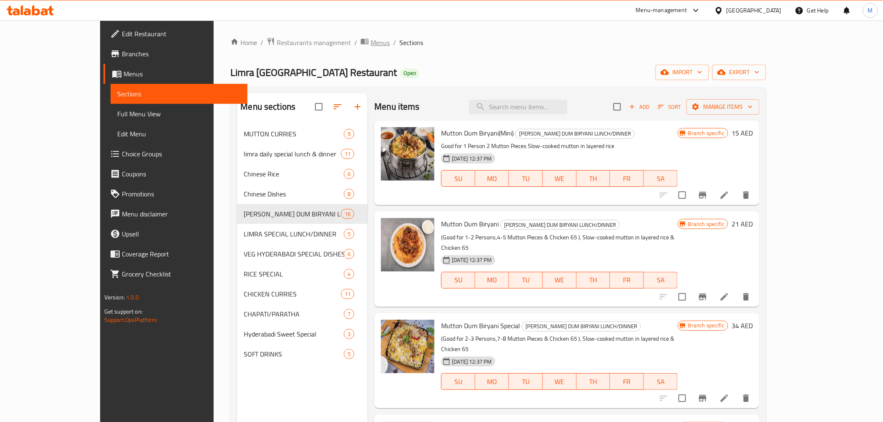
click at [371, 42] on span "Menus" at bounding box center [380, 43] width 19 height 10
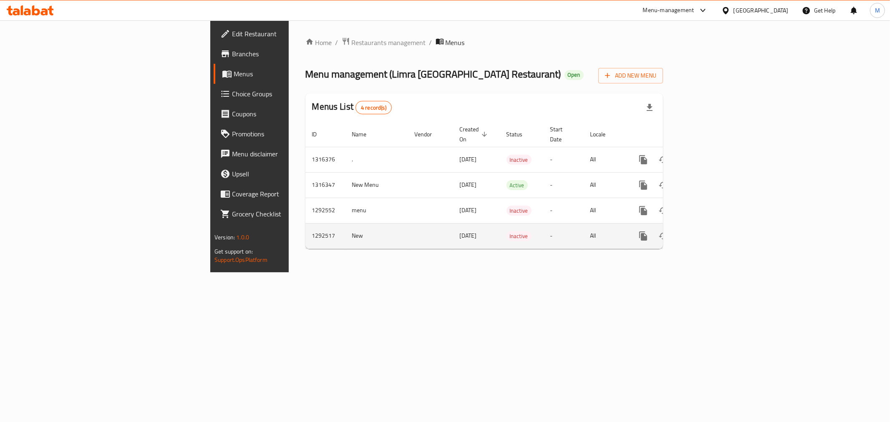
click at [709, 231] on icon "enhanced table" at bounding box center [704, 236] width 10 height 10
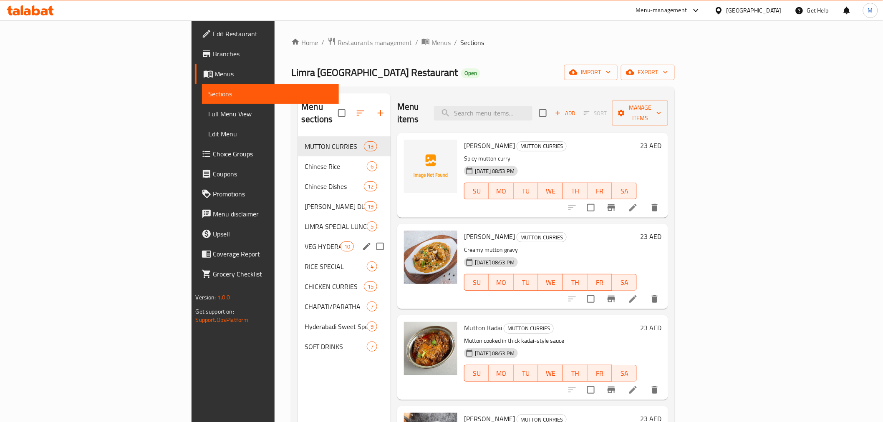
click at [305, 242] on span "VEG HYDERABADI SPECIAL DISHES" at bounding box center [322, 247] width 35 height 10
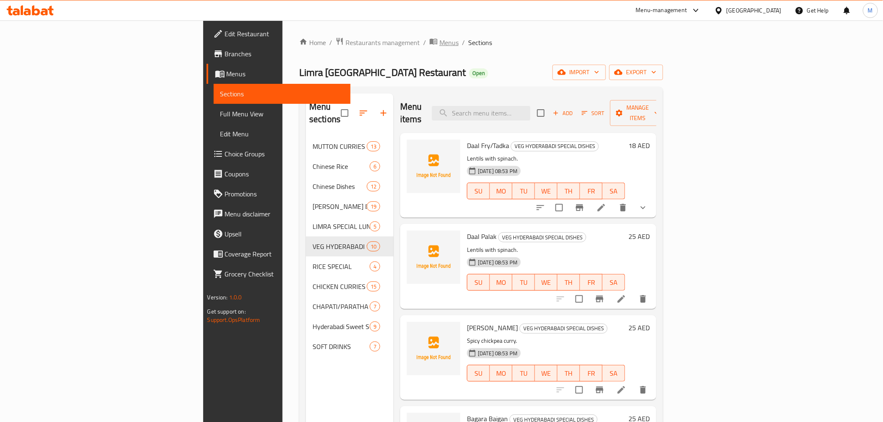
click at [439, 39] on span "Menus" at bounding box center [448, 43] width 19 height 10
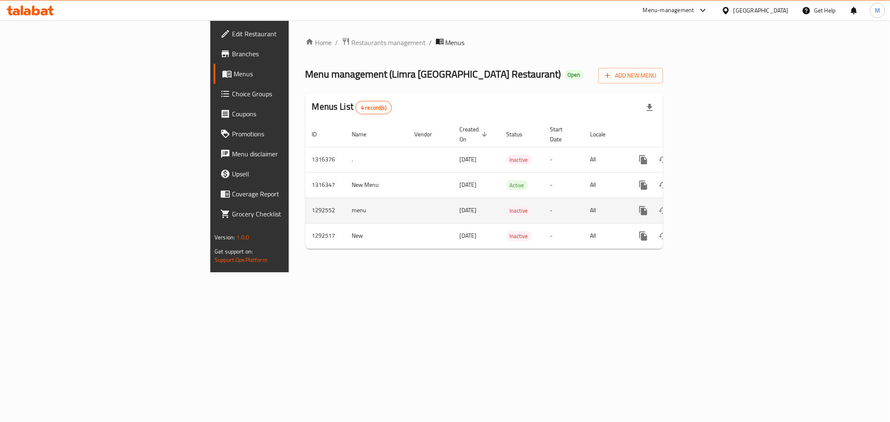
click at [709, 206] on icon "enhanced table" at bounding box center [704, 211] width 10 height 10
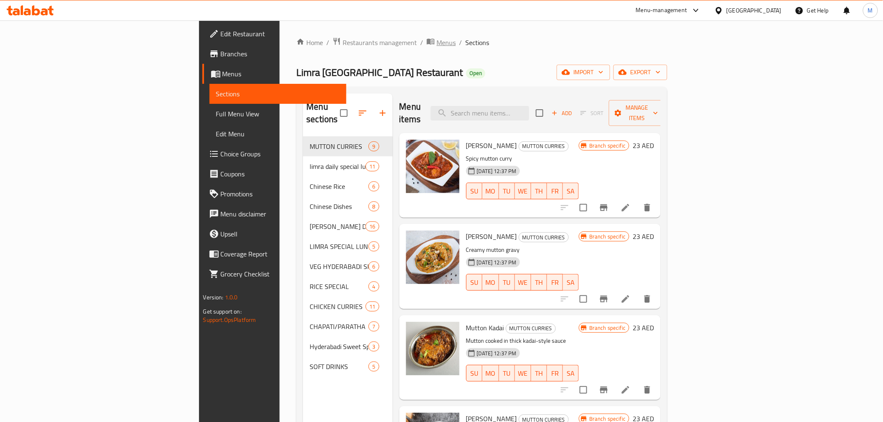
click at [437, 40] on span "Menus" at bounding box center [446, 43] width 19 height 10
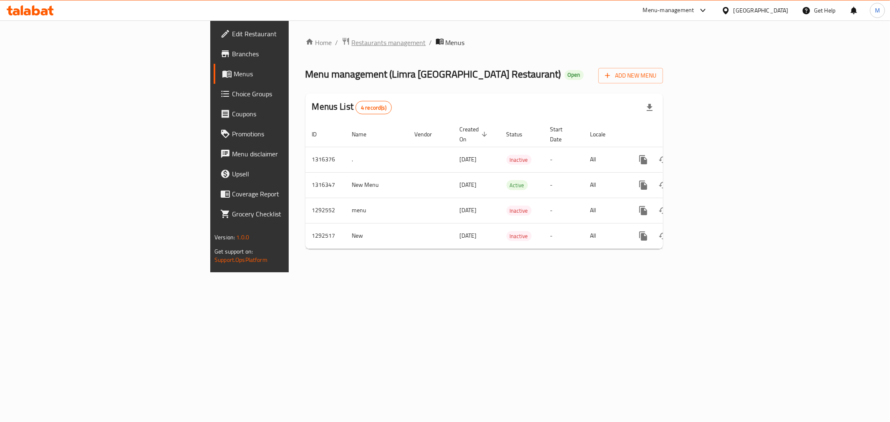
click at [352, 47] on span "Restaurants management" at bounding box center [389, 43] width 74 height 10
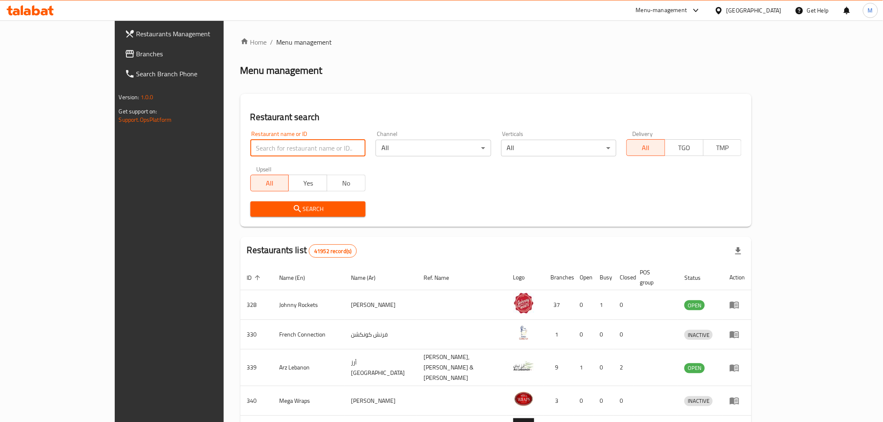
click at [258, 145] on input "search" at bounding box center [307, 148] width 115 height 17
paste input "Karam Albadeya Restaurant"
type input "Karam Albadeya Restaurant"
click button "Search" at bounding box center [307, 209] width 115 height 15
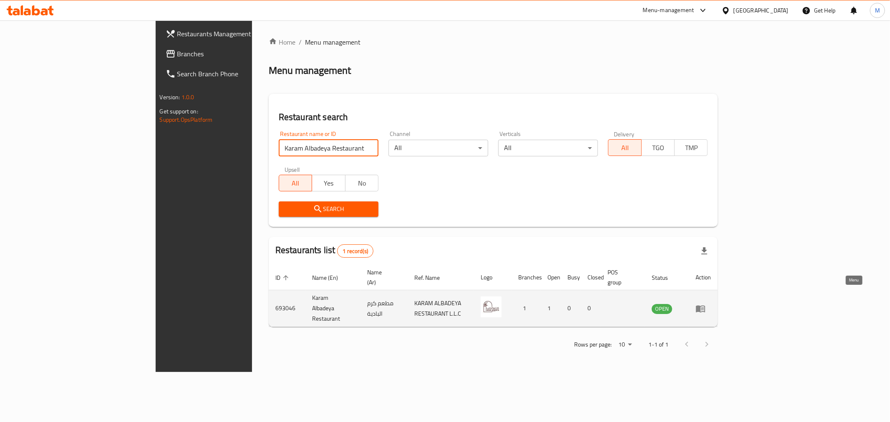
click at [704, 308] on icon "enhanced table" at bounding box center [702, 309] width 3 height 3
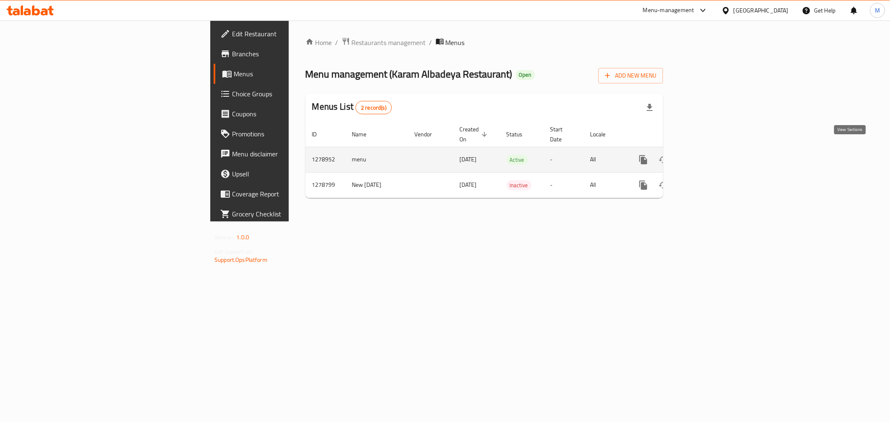
click at [714, 151] on link "enhanced table" at bounding box center [704, 160] width 20 height 20
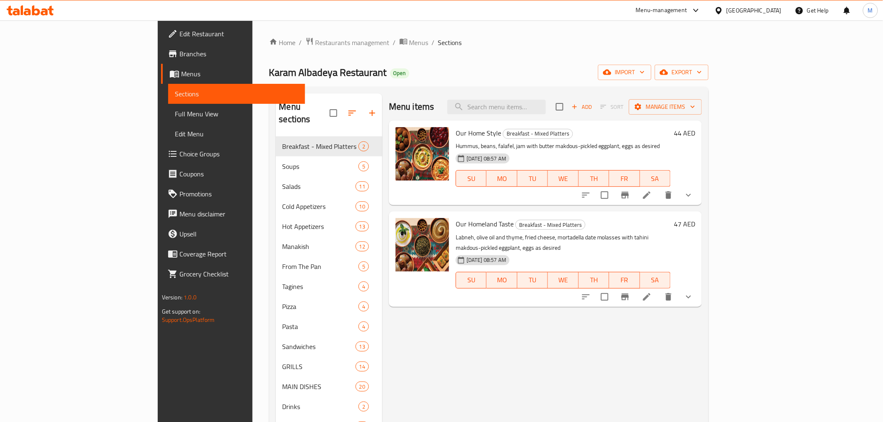
click at [175, 114] on span "Full Menu View" at bounding box center [237, 114] width 124 height 10
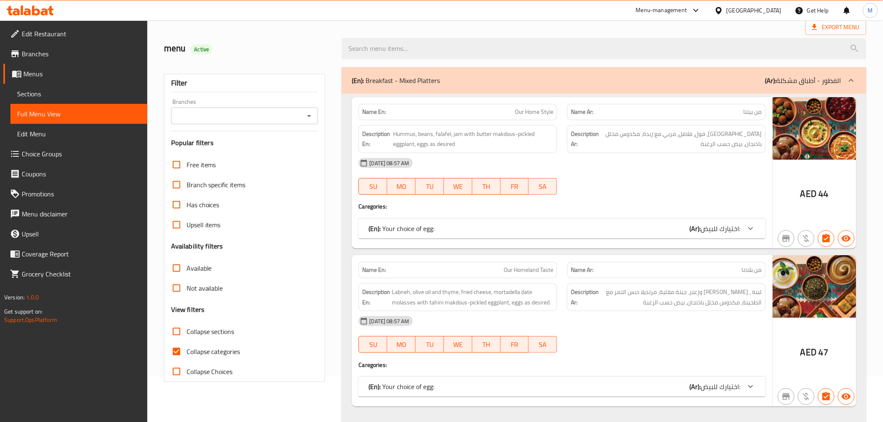
scroll to position [139, 0]
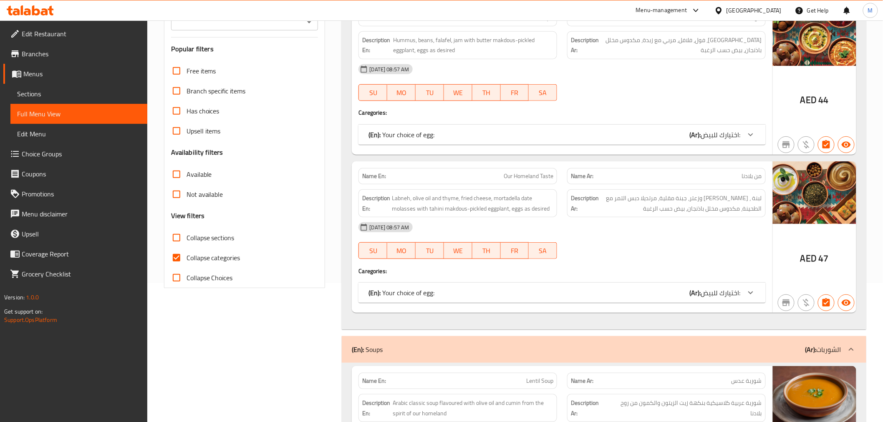
click at [309, 28] on div "Branches" at bounding box center [244, 22] width 147 height 17
click at [309, 23] on icon "Open" at bounding box center [309, 22] width 4 height 2
click at [272, 56] on span "Karam Albadeya Restaurant, Warsan 1" at bounding box center [244, 63] width 134 height 20
type input "Karam Albadeya Restaurant, Warsan 1"
click at [174, 200] on input "Not available" at bounding box center [177, 194] width 20 height 20
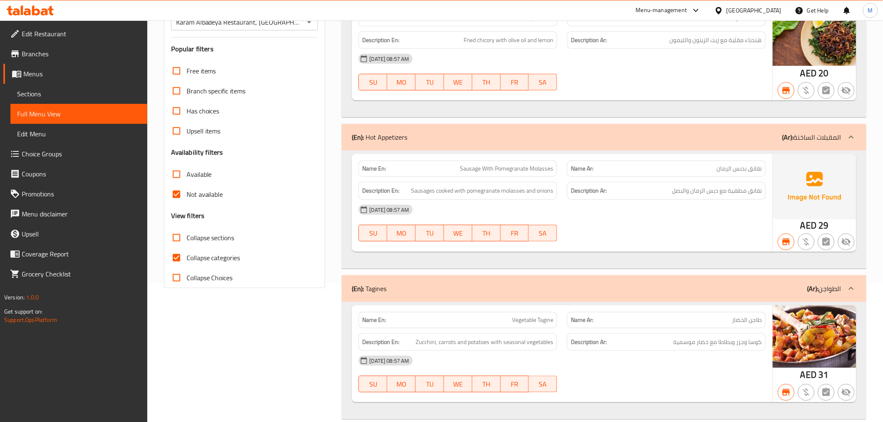
click at [177, 195] on input "Not available" at bounding box center [177, 194] width 20 height 20
checkbox input "false"
click at [169, 172] on input "Available" at bounding box center [177, 174] width 20 height 20
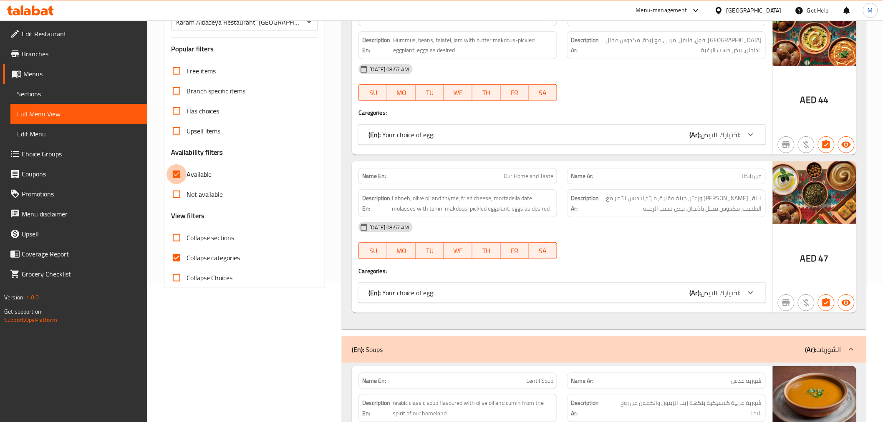
click at [177, 174] on input "Available" at bounding box center [177, 174] width 20 height 20
checkbox input "false"
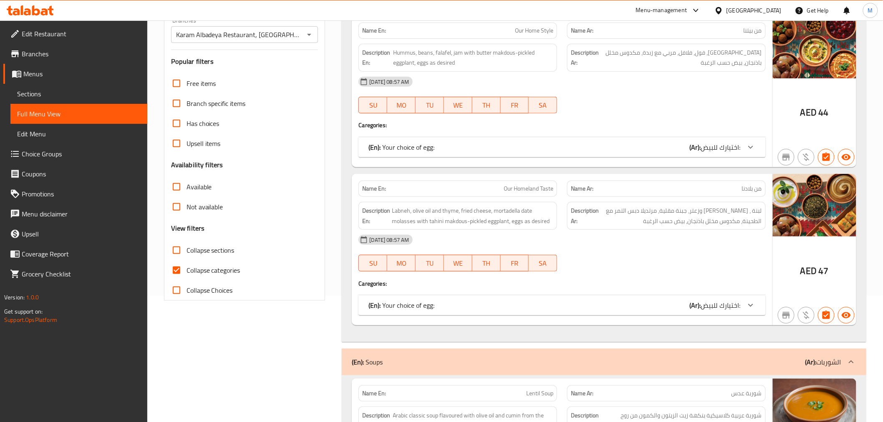
scroll to position [0, 0]
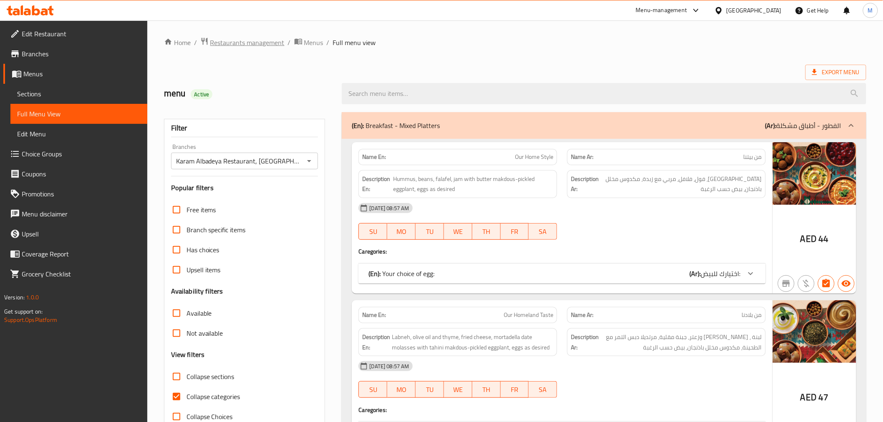
click at [258, 46] on span "Restaurants management" at bounding box center [247, 43] width 74 height 10
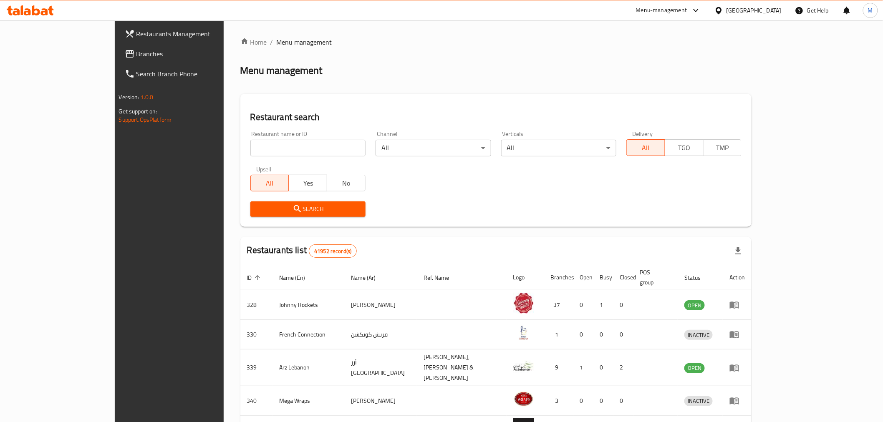
click at [268, 170] on div "All Yes No" at bounding box center [307, 179] width 115 height 25
click at [256, 152] on input "search" at bounding box center [307, 148] width 115 height 17
paste input "ALBAHIYA GARDEN"
type input "ALBAHIYA GARDEN"
click button "Search" at bounding box center [307, 209] width 115 height 15
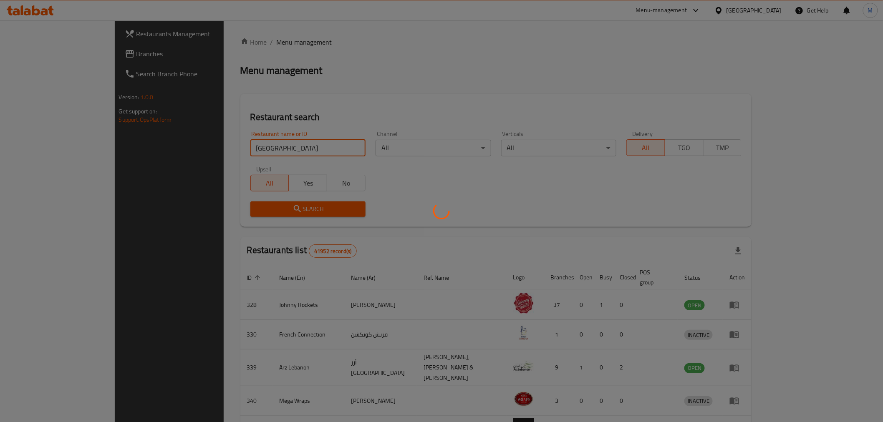
click button "Search" at bounding box center [307, 209] width 115 height 15
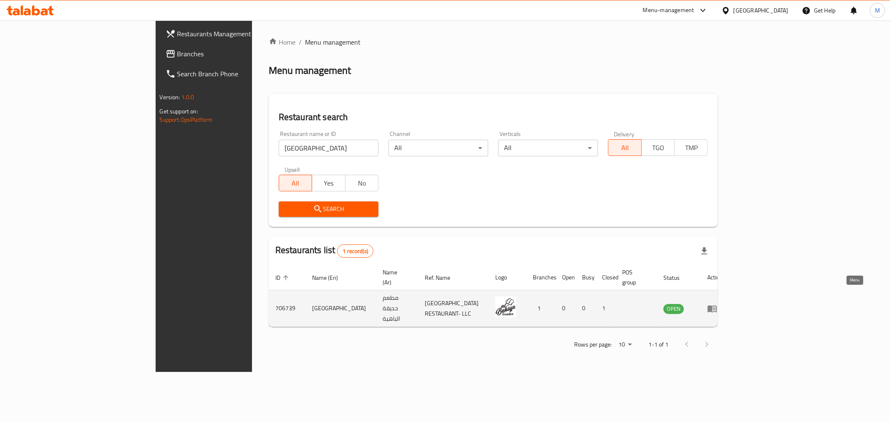
click at [717, 304] on icon "enhanced table" at bounding box center [712, 309] width 10 height 10
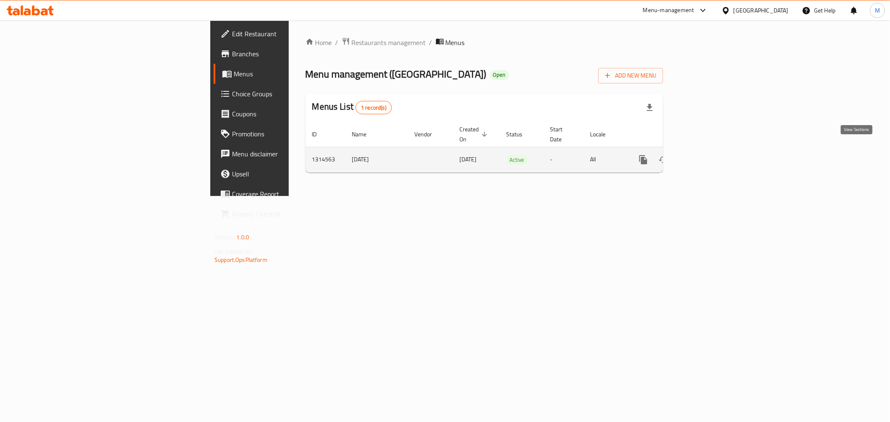
click at [709, 155] on icon "enhanced table" at bounding box center [704, 160] width 10 height 10
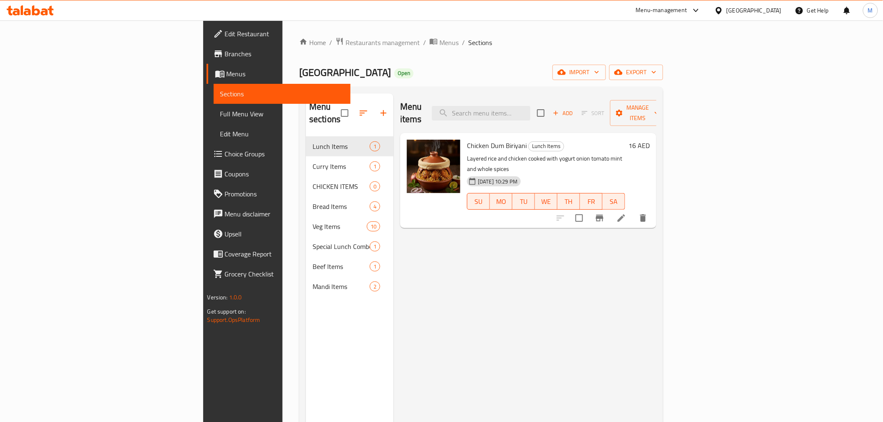
click at [680, 60] on div "Home / Restaurants management / Menus / Sections ALBAHIYA GARDEN RESTAURANT Ope…" at bounding box center [481, 279] width 397 height 519
click at [663, 67] on button "export" at bounding box center [636, 72] width 54 height 15
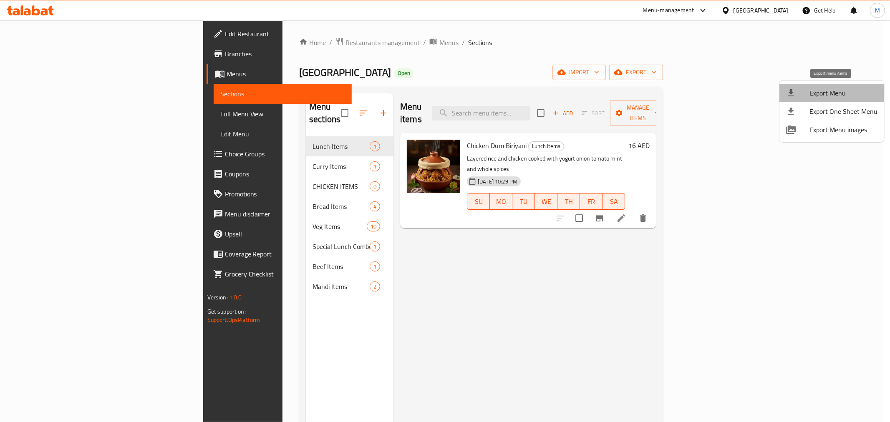
click at [846, 94] on span "Export Menu" at bounding box center [844, 93] width 68 height 10
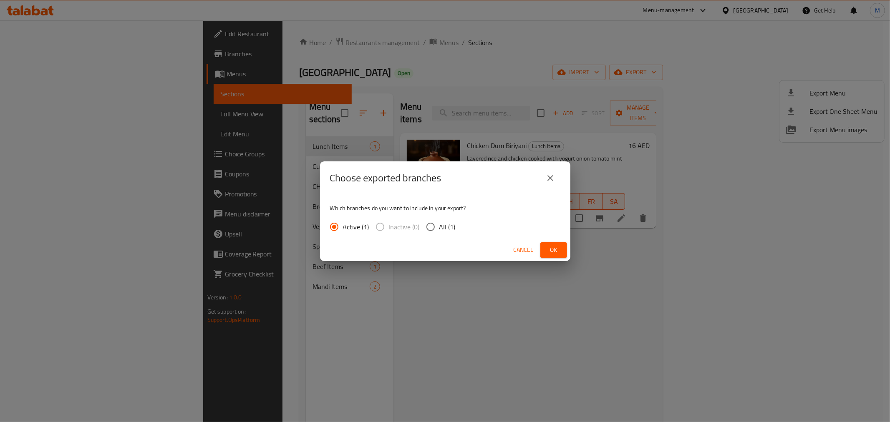
click at [569, 248] on div "Cancel Ok" at bounding box center [445, 250] width 250 height 22
click at [560, 249] on button "Ok" at bounding box center [553, 249] width 27 height 15
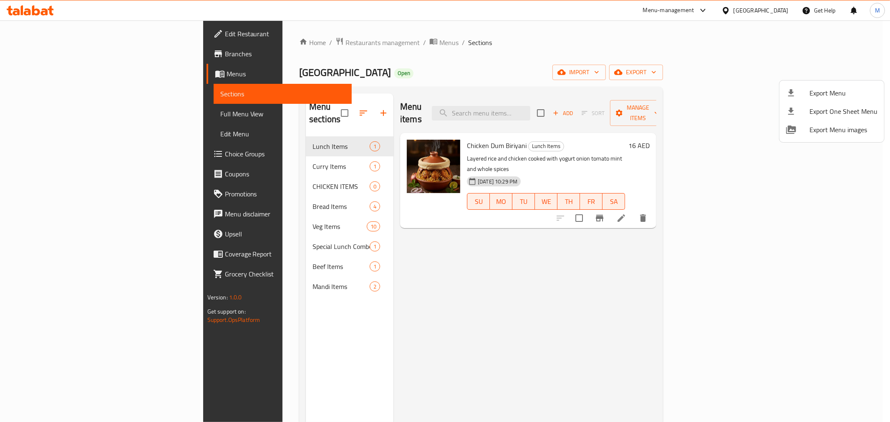
click at [554, 111] on div at bounding box center [445, 211] width 890 height 422
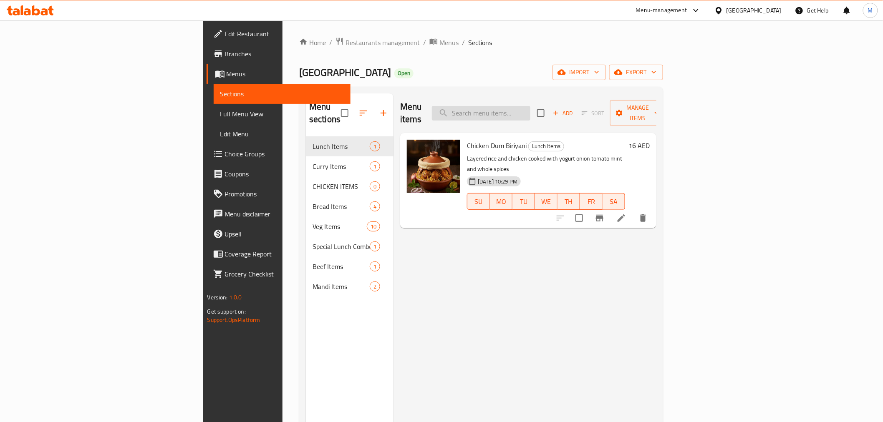
click at [530, 109] on input "search" at bounding box center [481, 113] width 98 height 15
paste input "CHICKEN MANDI (HALF)"
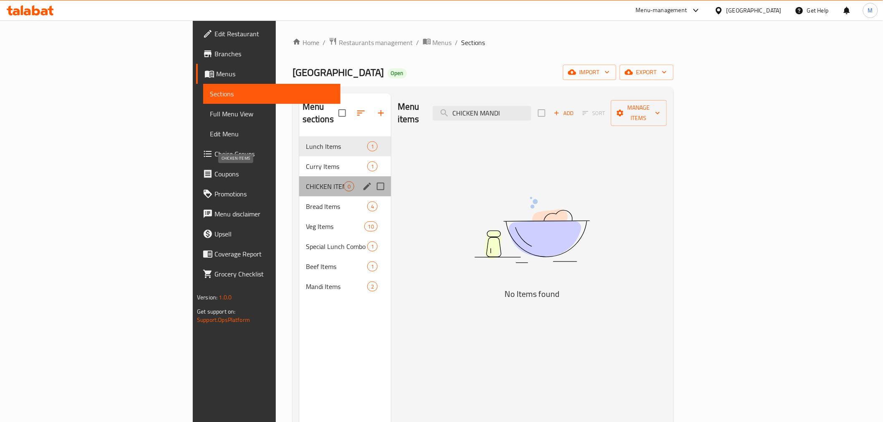
click at [306, 182] on span "CHICKEN ITEMS" at bounding box center [325, 187] width 38 height 10
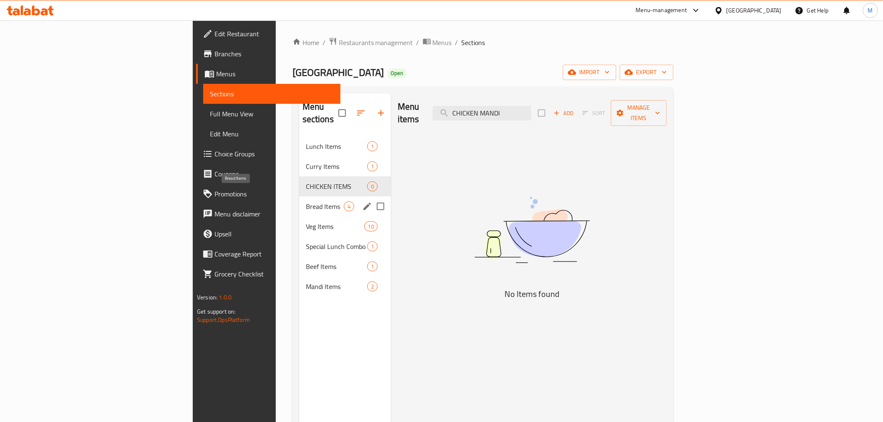
click at [306, 202] on span "Bread Items" at bounding box center [325, 207] width 38 height 10
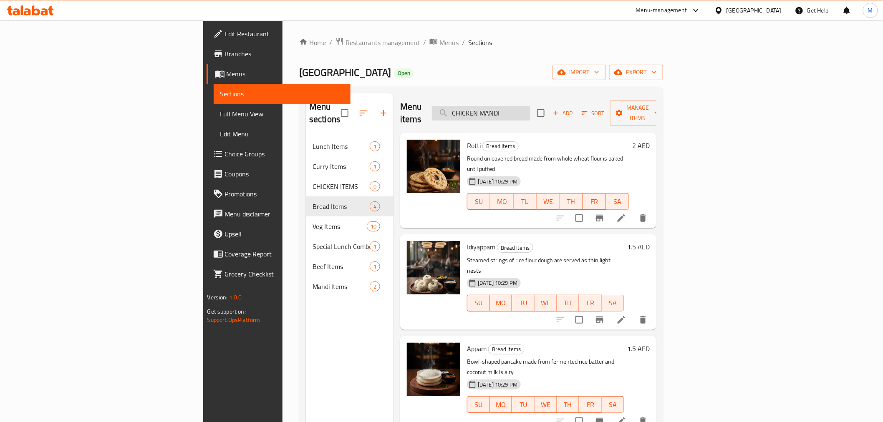
click at [530, 106] on input "CHICKEN MANDI" at bounding box center [481, 113] width 98 height 15
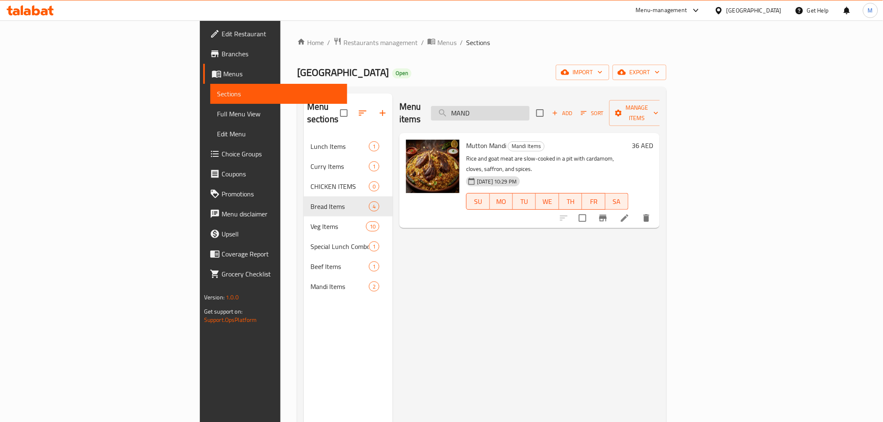
click at [530, 114] on input "MAND" at bounding box center [480, 113] width 98 height 15
paste input "I RICE"
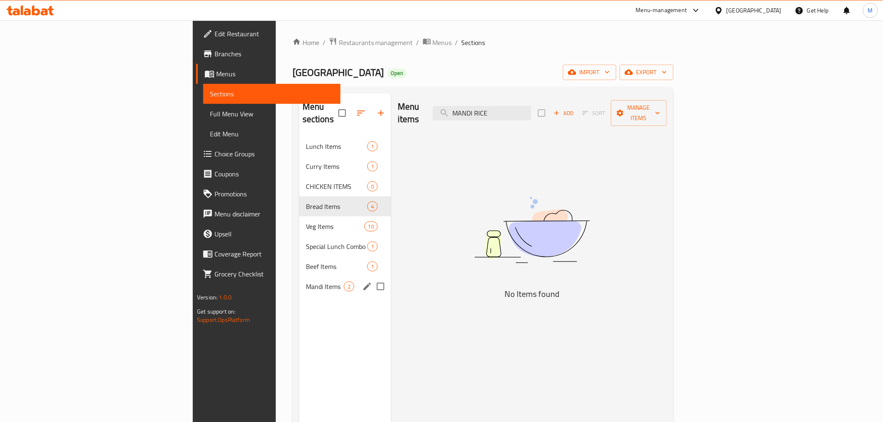
click at [299, 283] on div "Mandi Items 2" at bounding box center [345, 287] width 92 height 20
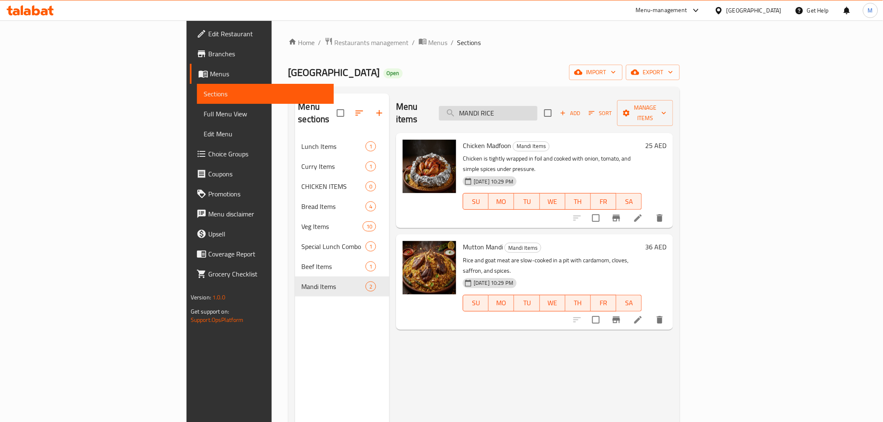
click at [538, 106] on input "MANDI RICE" at bounding box center [488, 113] width 98 height 15
paste input "COLA"
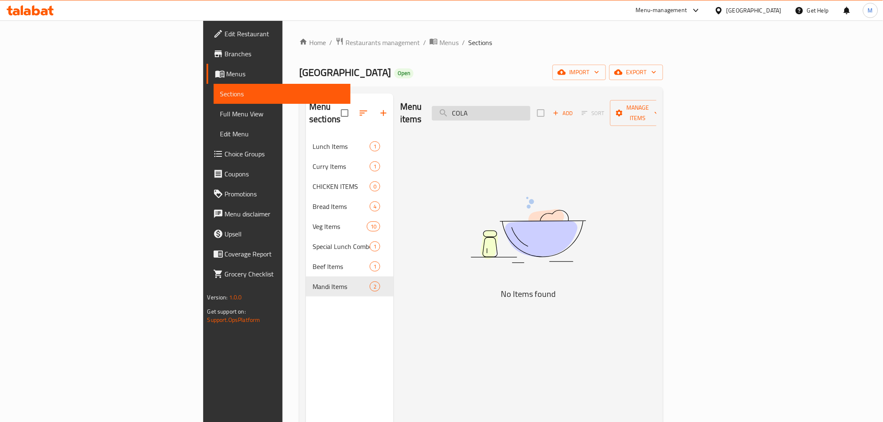
click at [530, 109] on input "COLA" at bounding box center [481, 113] width 98 height 15
paste input "SPRITE"
click at [530, 109] on input "SPRITE" at bounding box center [481, 113] width 98 height 15
click at [530, 106] on input "SPRITE" at bounding box center [481, 113] width 98 height 15
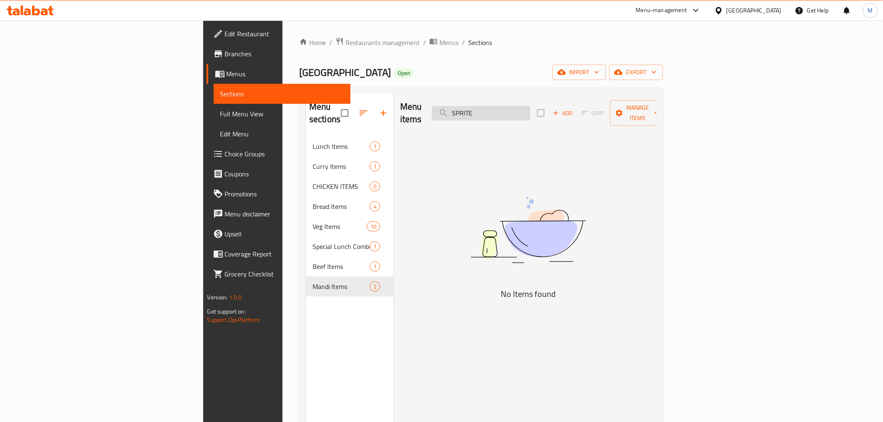
click at [530, 106] on input "SPRITE" at bounding box center [481, 113] width 98 height 15
paste input "TANDOORI ROTTI"
click at [530, 106] on input "TANDOORI ROTTI" at bounding box center [481, 113] width 98 height 15
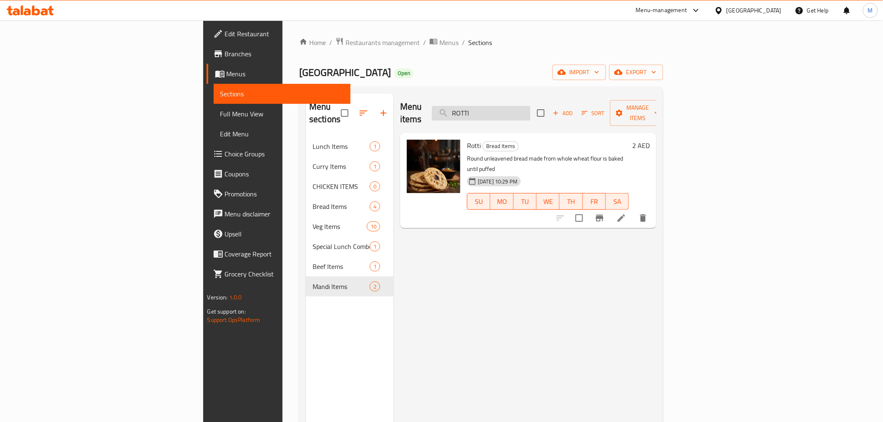
click at [530, 110] on input "ROTTI" at bounding box center [481, 113] width 98 height 15
paste input "CHICKEN KADA"
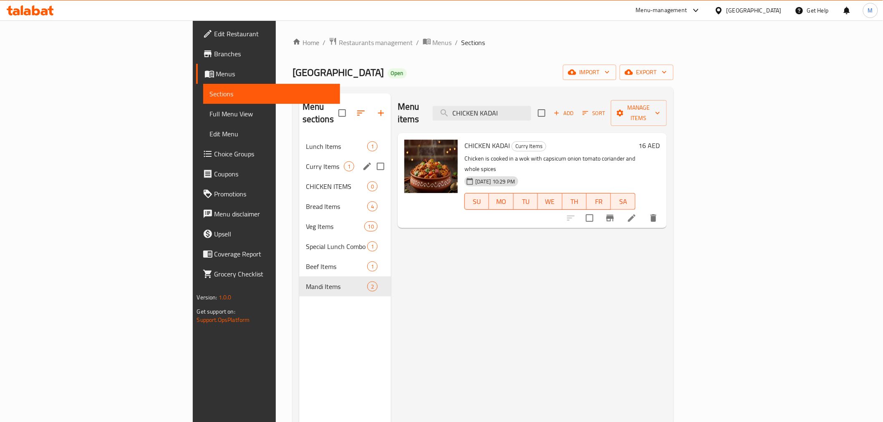
type input "CHICKEN KADAI"
click at [299, 157] on div "Curry Items 1" at bounding box center [345, 167] width 92 height 20
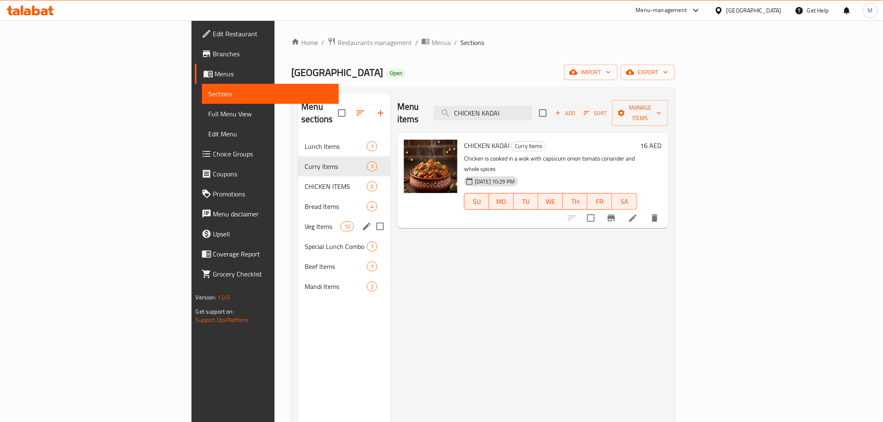
click at [305, 222] on span "Veg Items" at bounding box center [322, 227] width 35 height 10
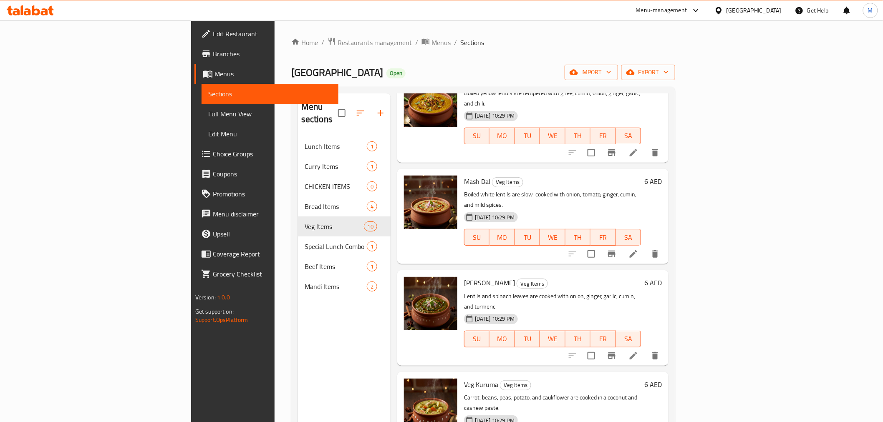
scroll to position [510, 0]
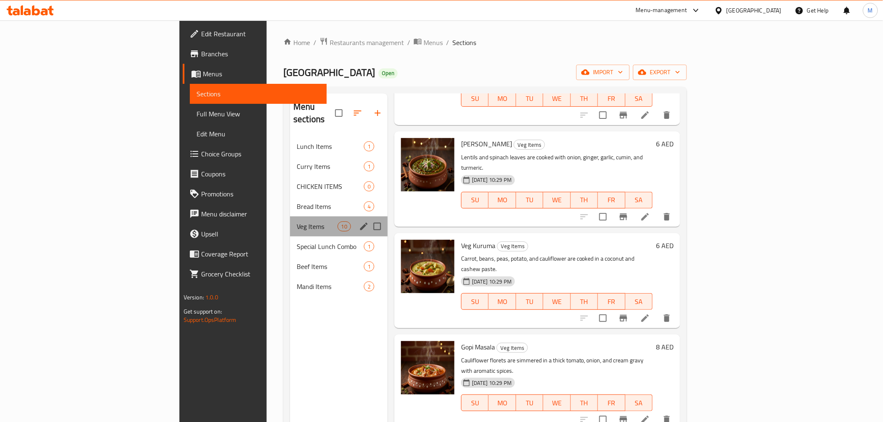
click at [290, 223] on div "Veg Items 10" at bounding box center [339, 227] width 98 height 20
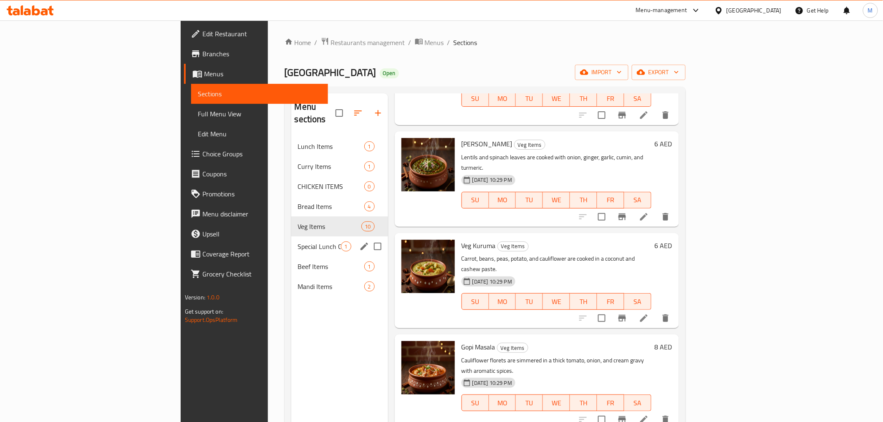
click at [298, 242] on span "Special Lunch Combo" at bounding box center [319, 247] width 43 height 10
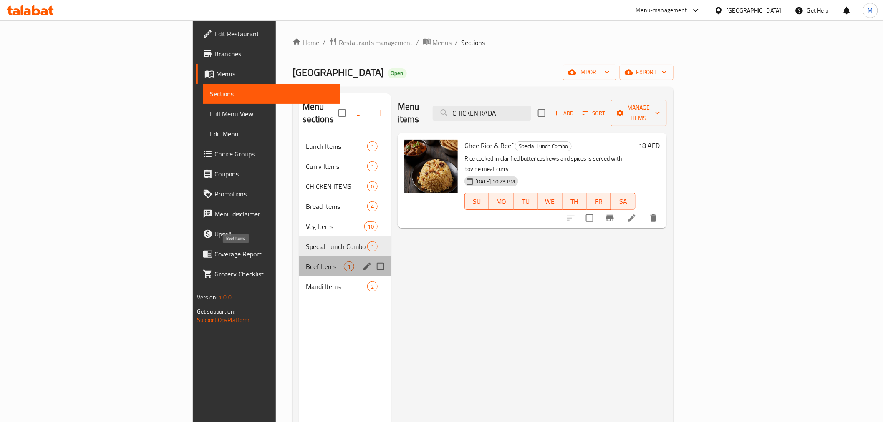
click at [306, 262] on span "Beef Items" at bounding box center [325, 267] width 38 height 10
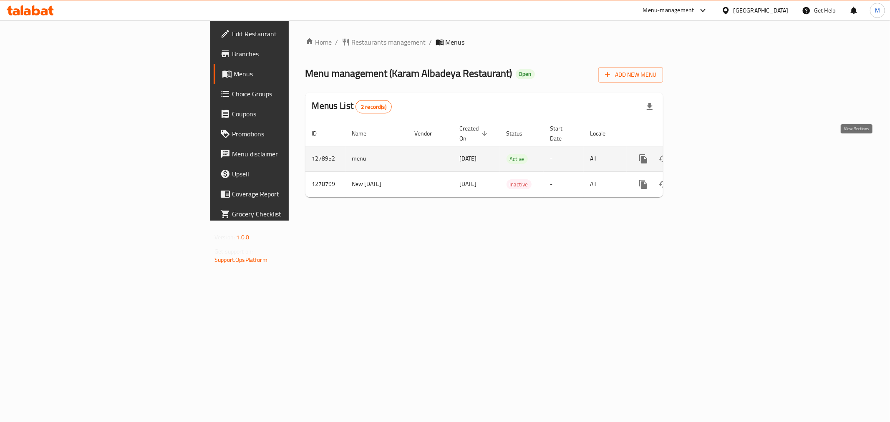
click at [714, 149] on link "enhanced table" at bounding box center [704, 159] width 20 height 20
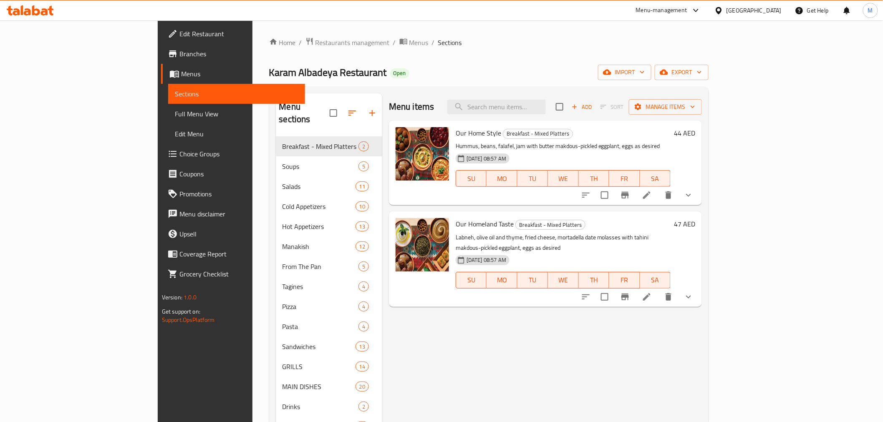
click at [179, 53] on span "Branches" at bounding box center [238, 54] width 119 height 10
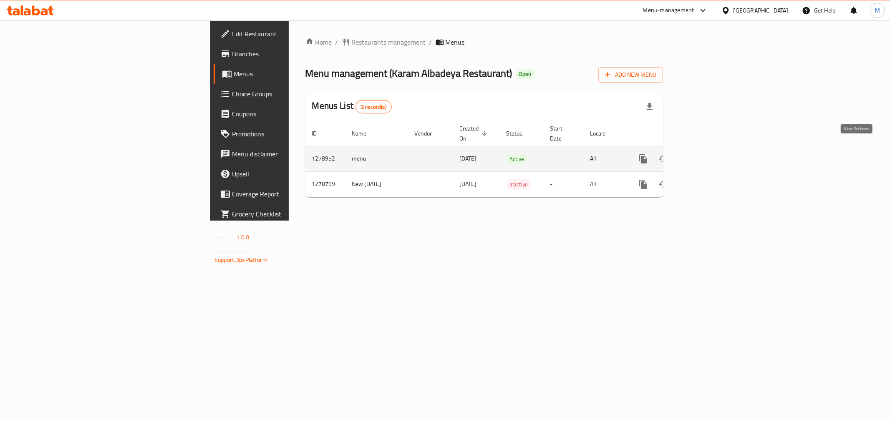
click at [714, 149] on link "enhanced table" at bounding box center [704, 159] width 20 height 20
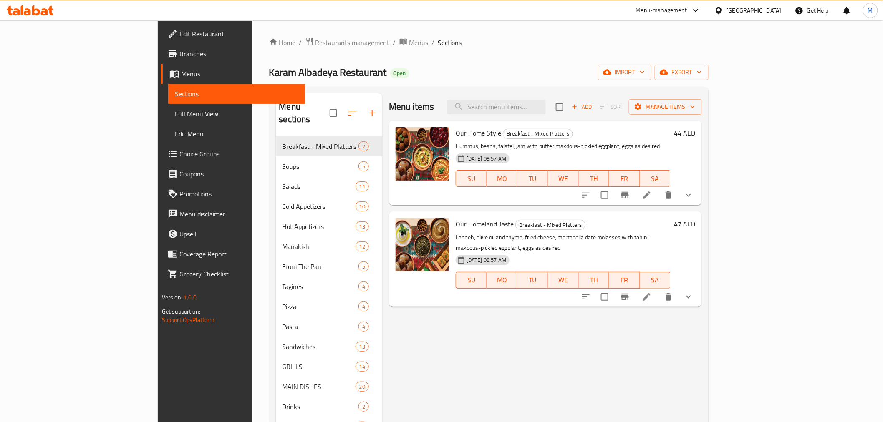
click at [175, 114] on span "Full Menu View" at bounding box center [237, 114] width 124 height 10
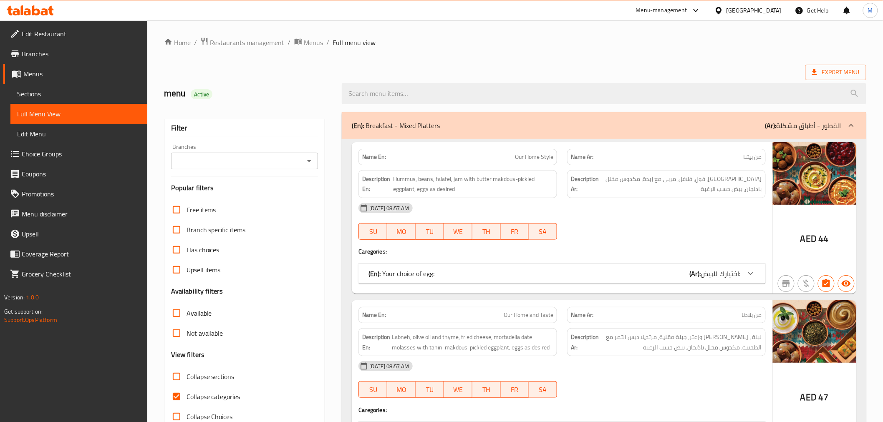
click at [310, 159] on icon "Open" at bounding box center [309, 161] width 10 height 10
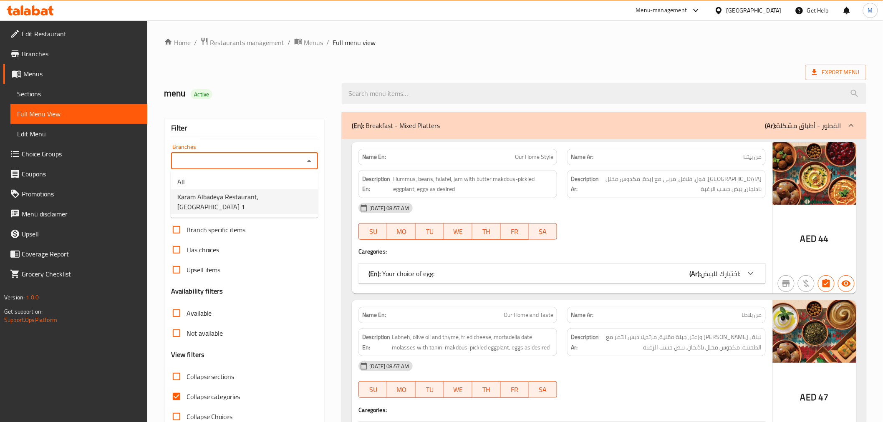
click at [302, 199] on li "Karam Albadeya Restaurant, Warsan 1" at bounding box center [244, 201] width 147 height 25
type input "Karam Albadeya Restaurant, Warsan 1"
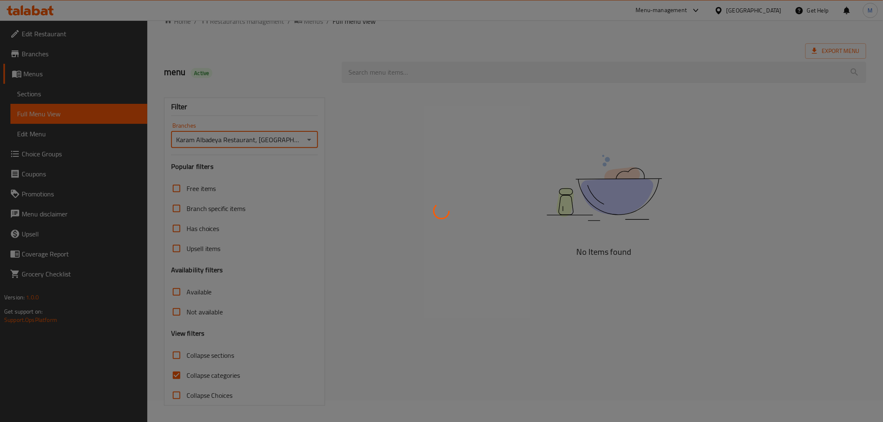
scroll to position [22, 0]
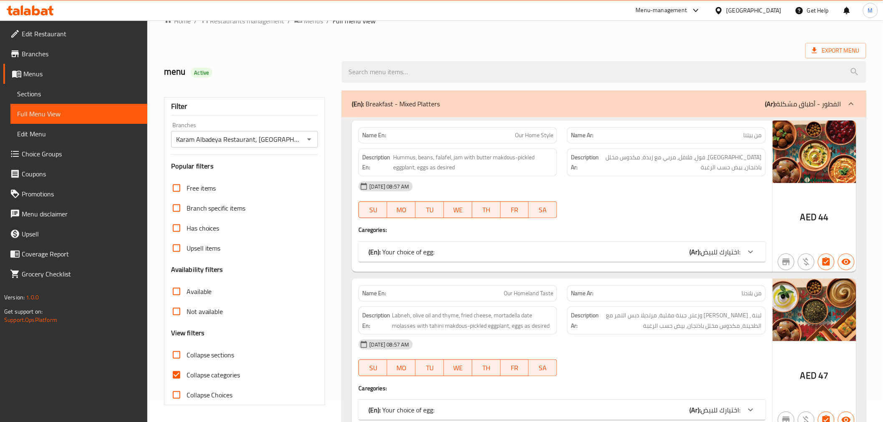
click at [175, 292] on input "Available" at bounding box center [177, 292] width 20 height 20
checkbox input "true"
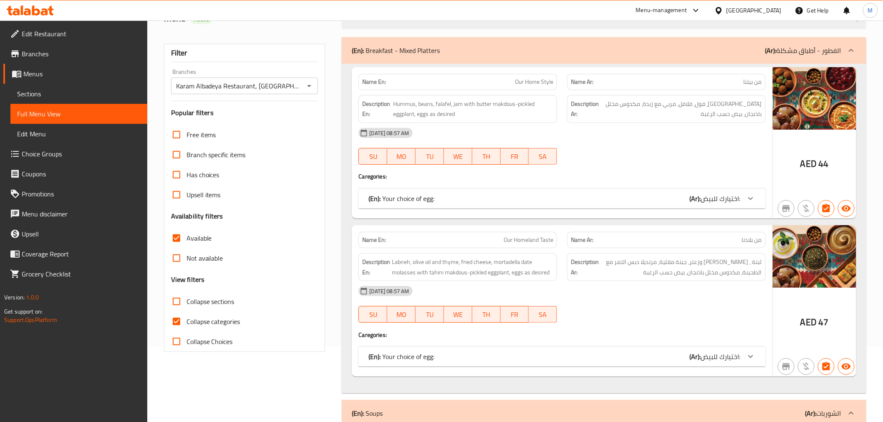
scroll to position [0, 0]
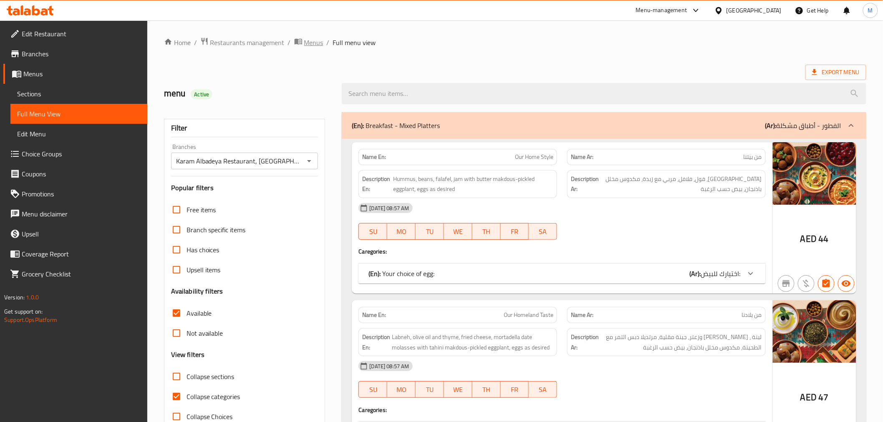
click at [313, 45] on span "Menus" at bounding box center [313, 43] width 19 height 10
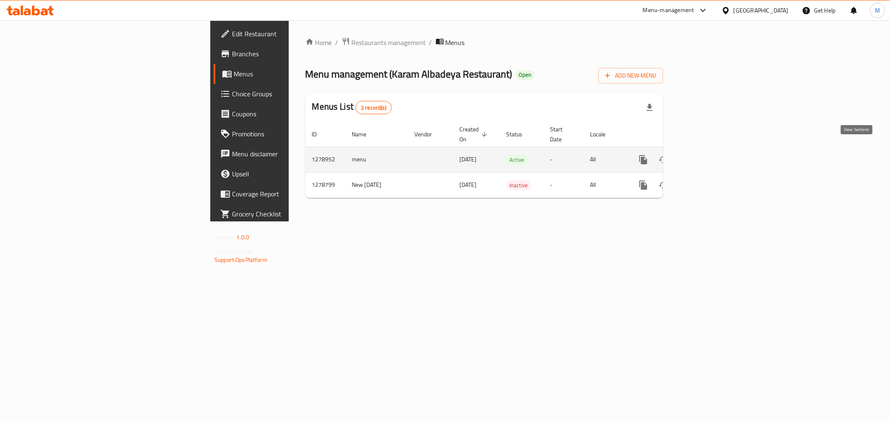
click at [709, 155] on icon "enhanced table" at bounding box center [704, 160] width 10 height 10
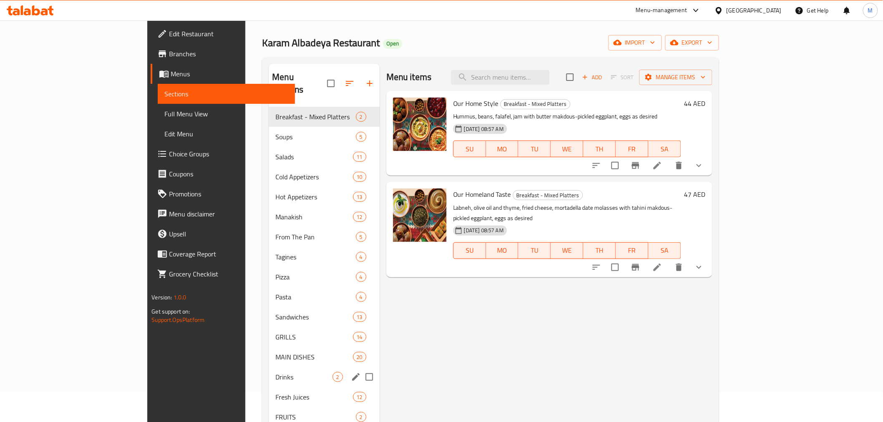
scroll to position [46, 0]
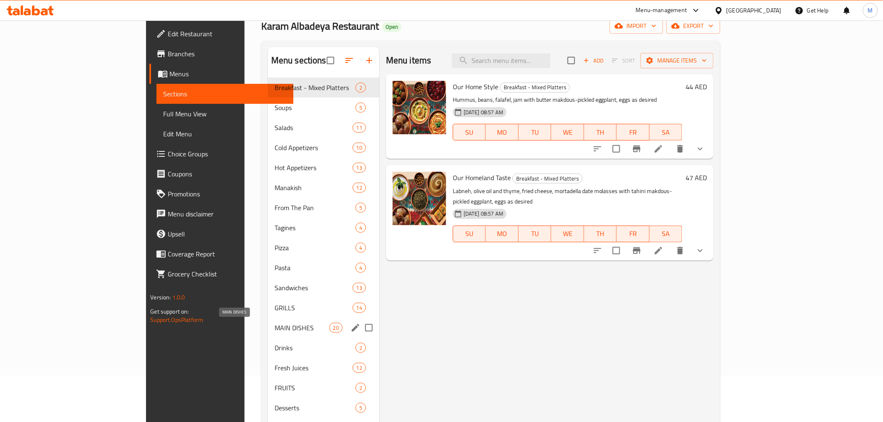
click at [275, 326] on span "MAIN DISHES" at bounding box center [302, 328] width 55 height 10
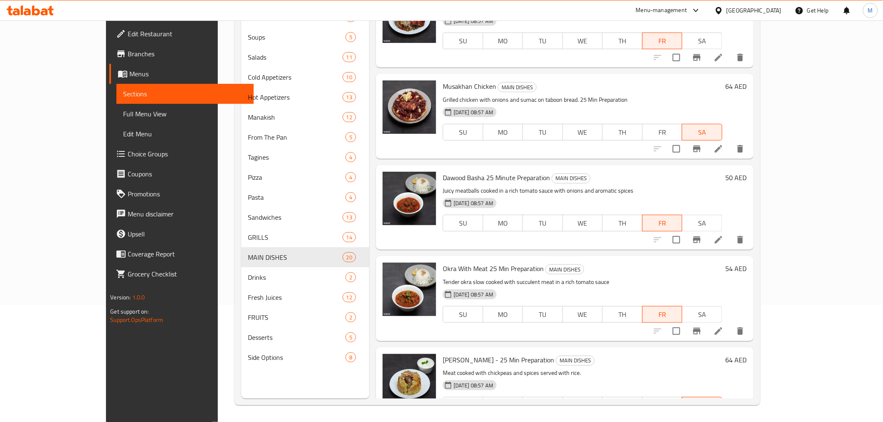
scroll to position [1421, 0]
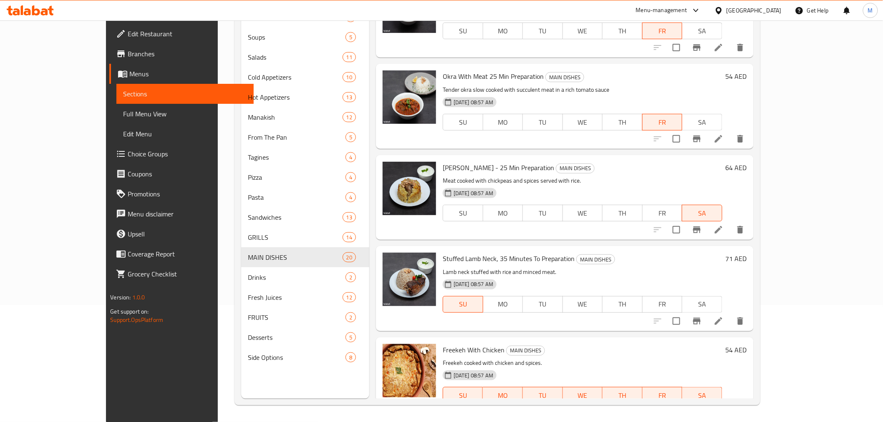
click at [123, 116] on span "Full Menu View" at bounding box center [185, 114] width 124 height 10
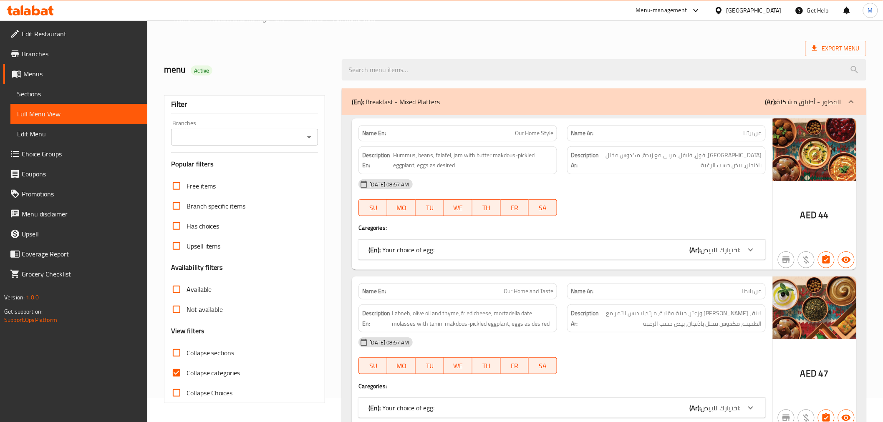
scroll to position [70, 0]
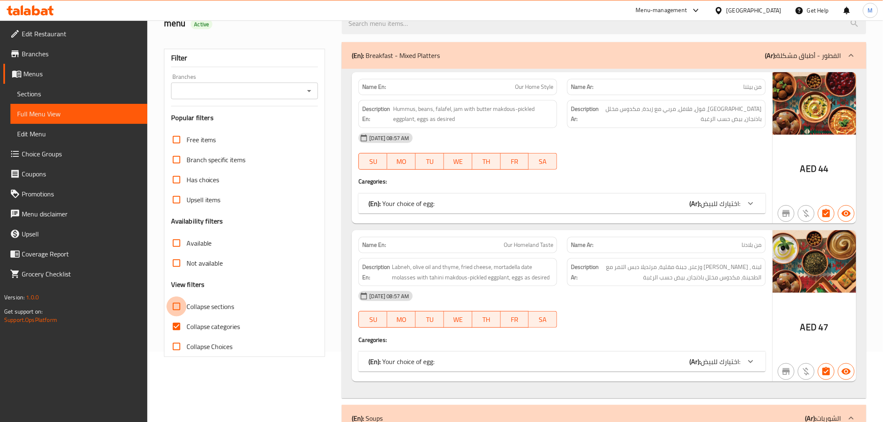
click at [174, 305] on input "Collapse sections" at bounding box center [177, 307] width 20 height 20
checkbox input "true"
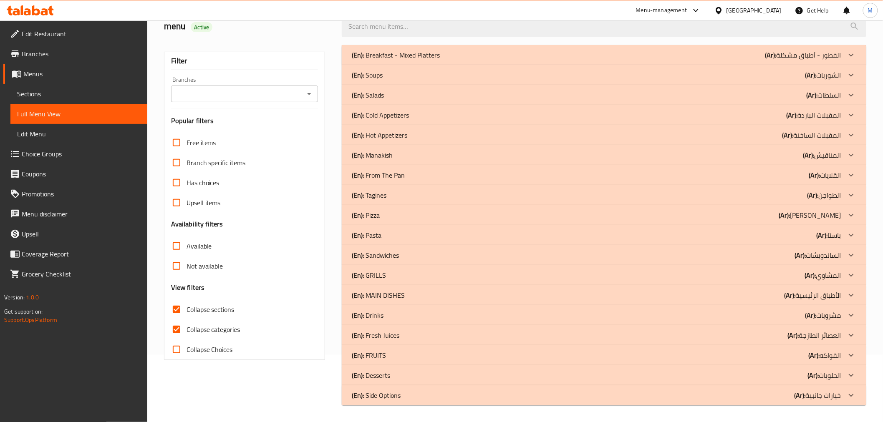
scroll to position [67, 0]
click at [419, 281] on div "(En): GRILLS (Ar): المشاوي" at bounding box center [604, 275] width 524 height 20
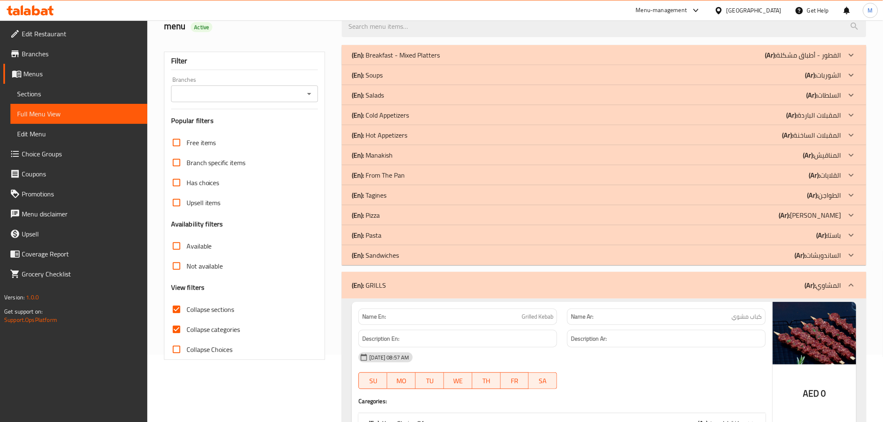
click at [416, 281] on div "(En): GRILLS (Ar): المشاوي" at bounding box center [596, 285] width 489 height 10
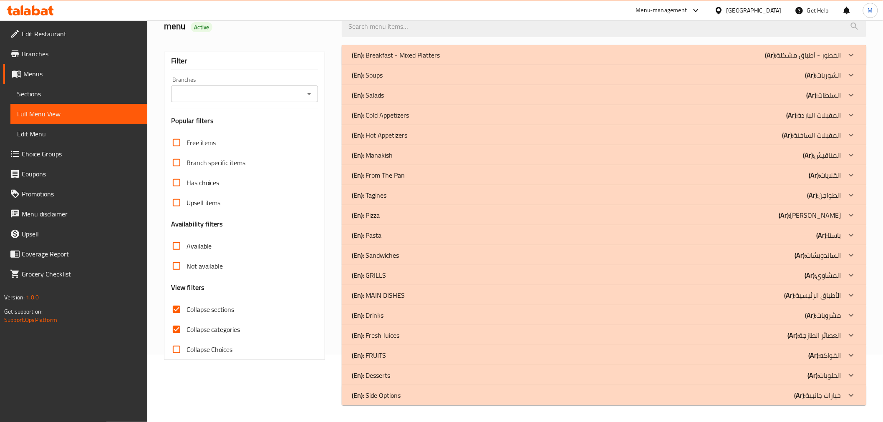
click at [416, 290] on div "(En): MAIN DISHES (Ar): الأطباق الرئيسية" at bounding box center [596, 295] width 489 height 10
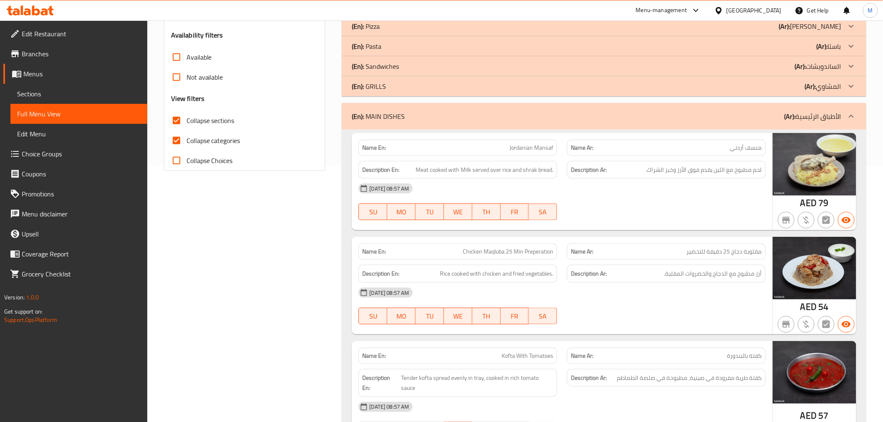
scroll to position [0, 0]
